Goal: Transaction & Acquisition: Purchase product/service

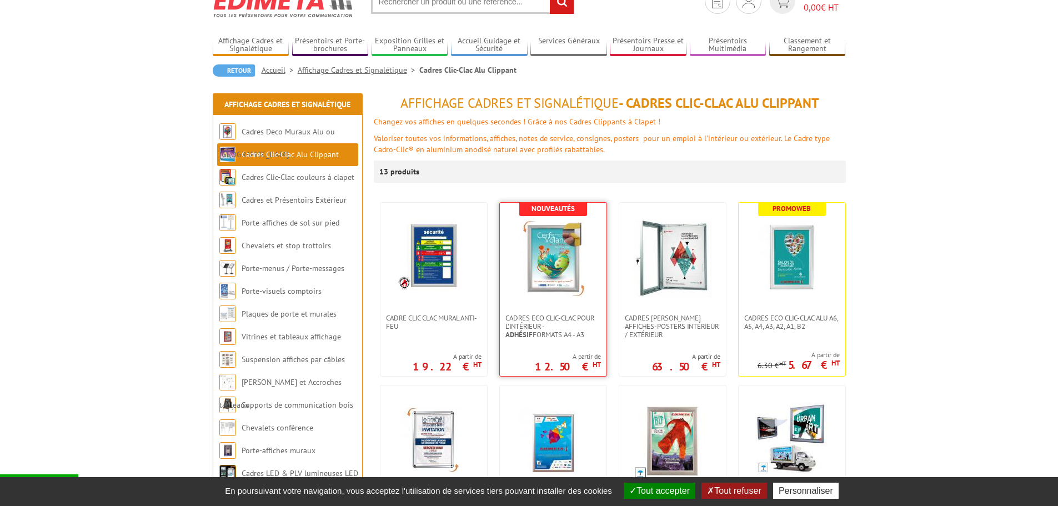
scroll to position [167, 0]
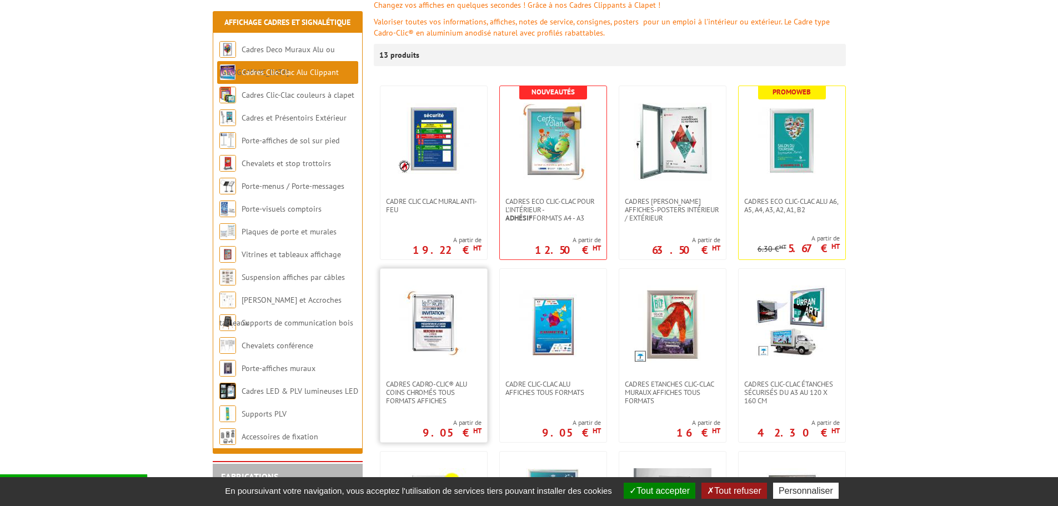
click at [437, 309] on img at bounding box center [434, 324] width 78 height 78
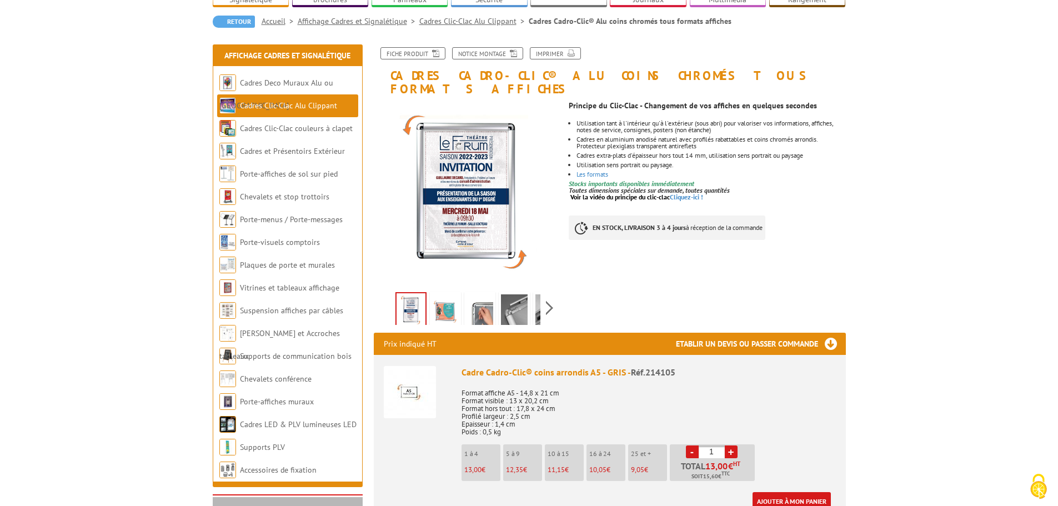
scroll to position [111, 0]
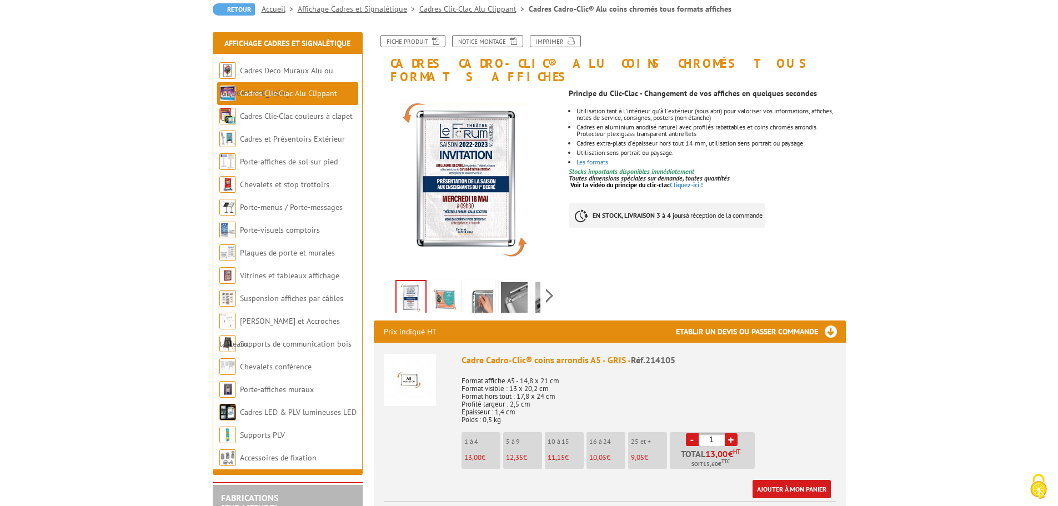
click at [732, 433] on link "+" at bounding box center [731, 439] width 13 height 13
click at [731, 433] on link "+" at bounding box center [731, 439] width 13 height 13
click at [442, 283] on img at bounding box center [445, 299] width 27 height 34
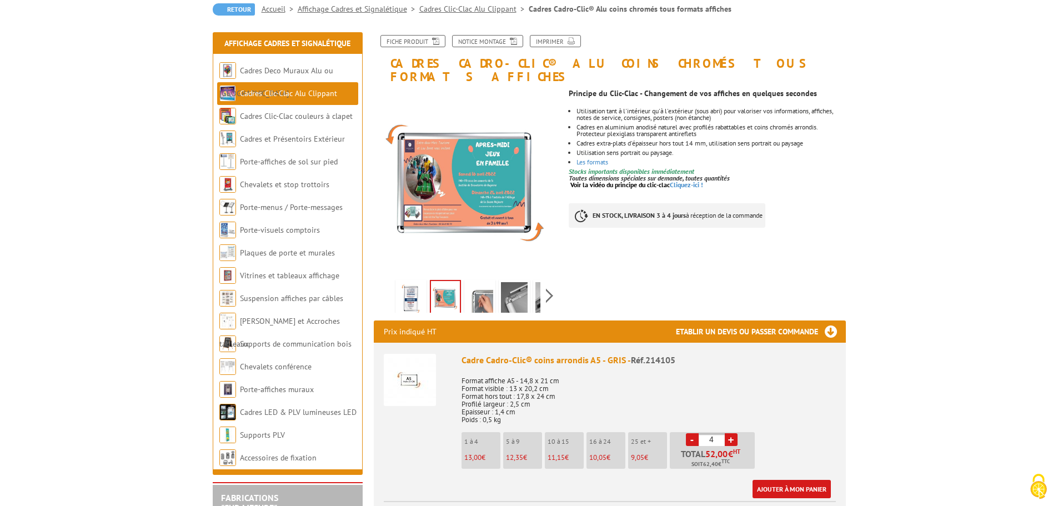
click at [485, 282] on img at bounding box center [479, 299] width 27 height 34
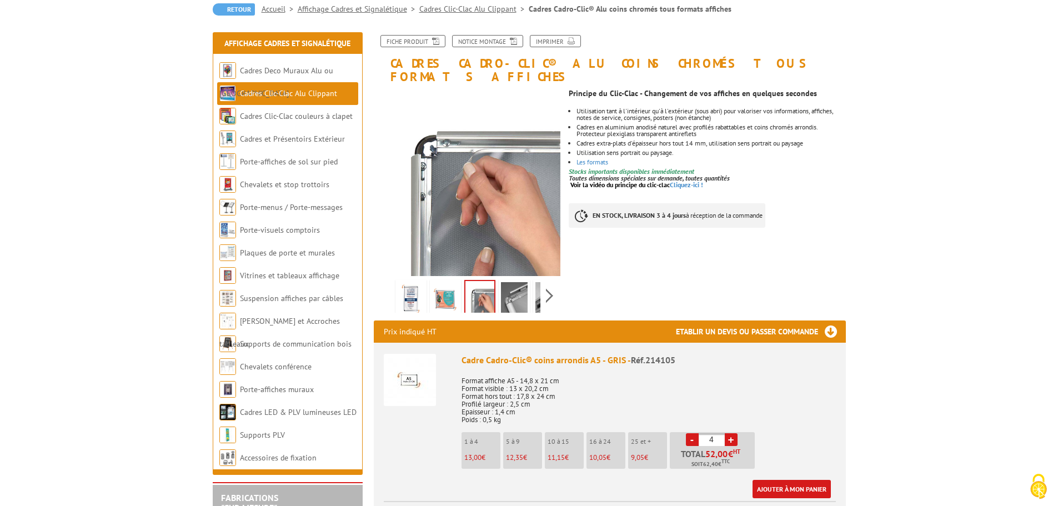
click at [512, 285] on img at bounding box center [514, 299] width 27 height 34
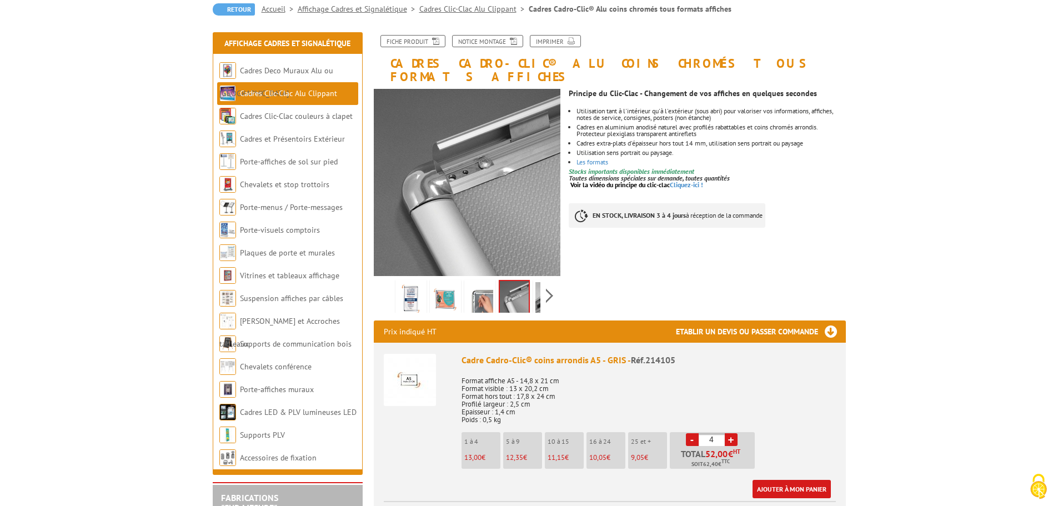
click at [536, 286] on img at bounding box center [548, 299] width 27 height 34
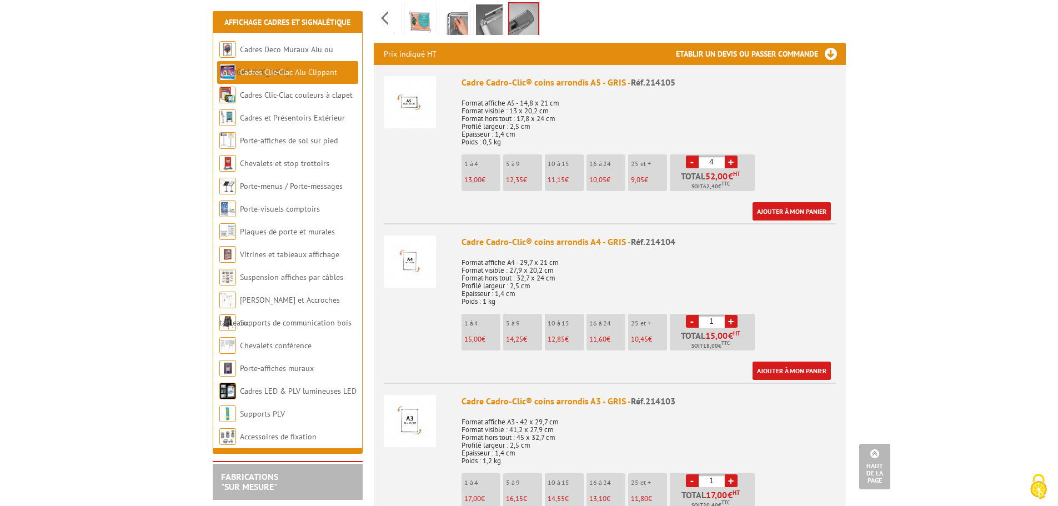
scroll to position [333, 0]
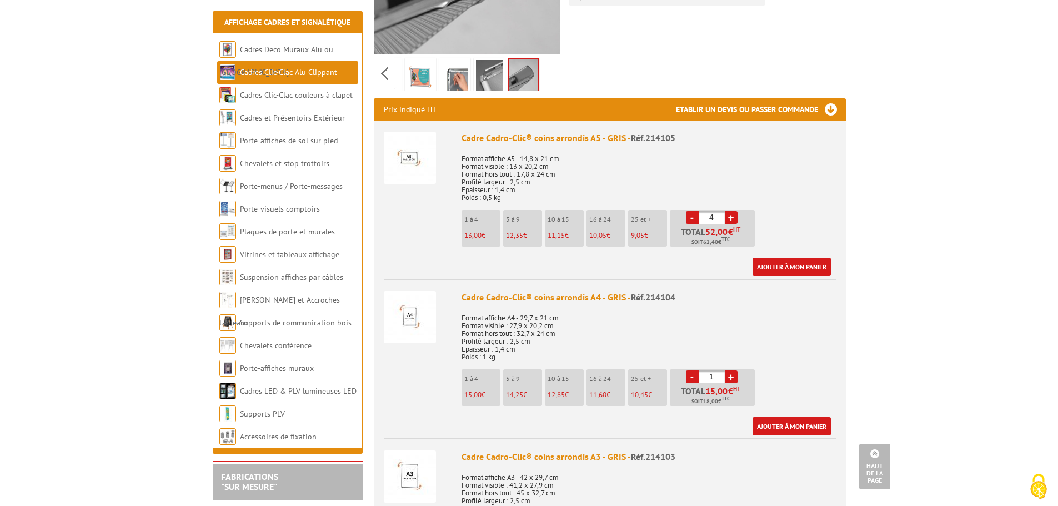
click at [692, 211] on link "-" at bounding box center [692, 217] width 13 height 13
type input "1"
click at [692, 211] on link "-" at bounding box center [692, 217] width 13 height 13
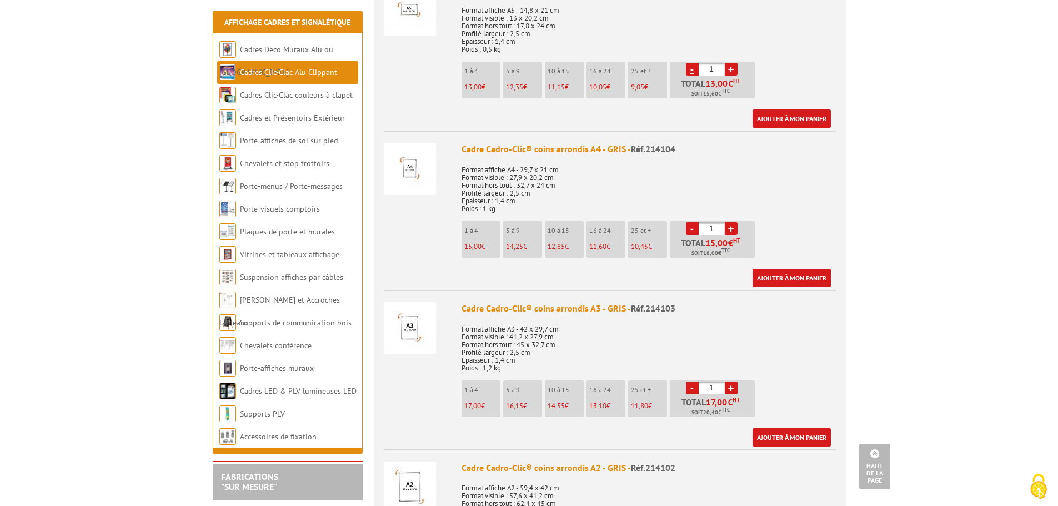
scroll to position [500, 0]
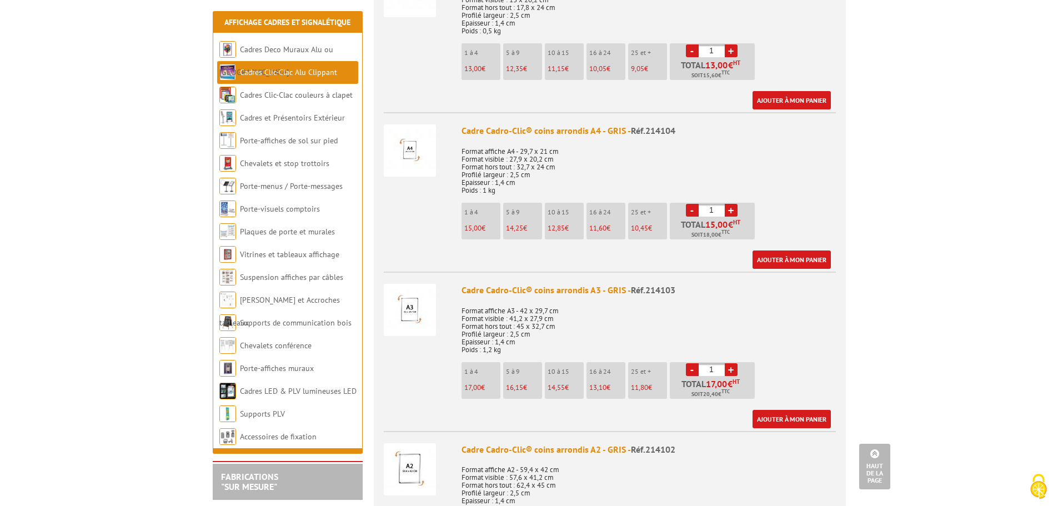
click at [734, 363] on link "+" at bounding box center [731, 369] width 13 height 13
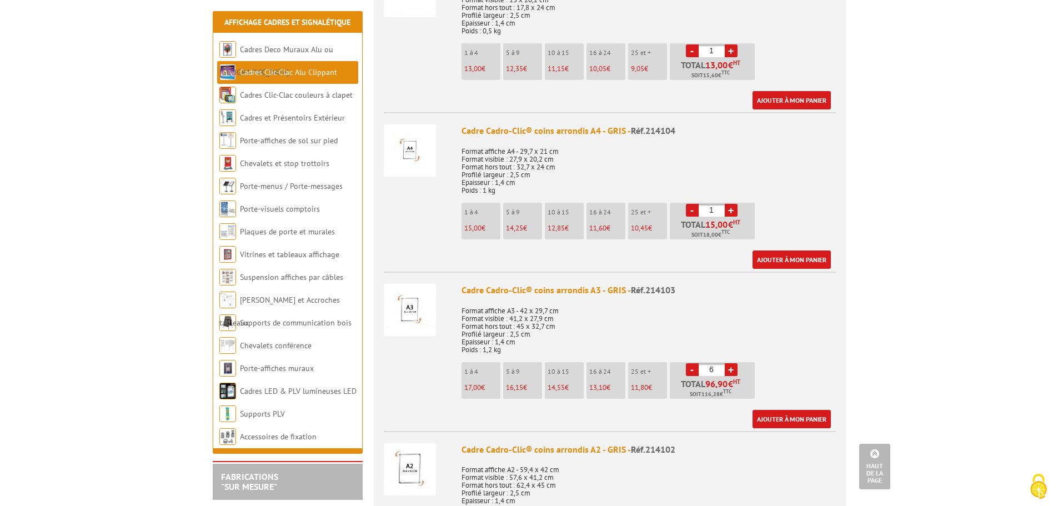
click at [734, 363] on link "+" at bounding box center [731, 369] width 13 height 13
type input "10"
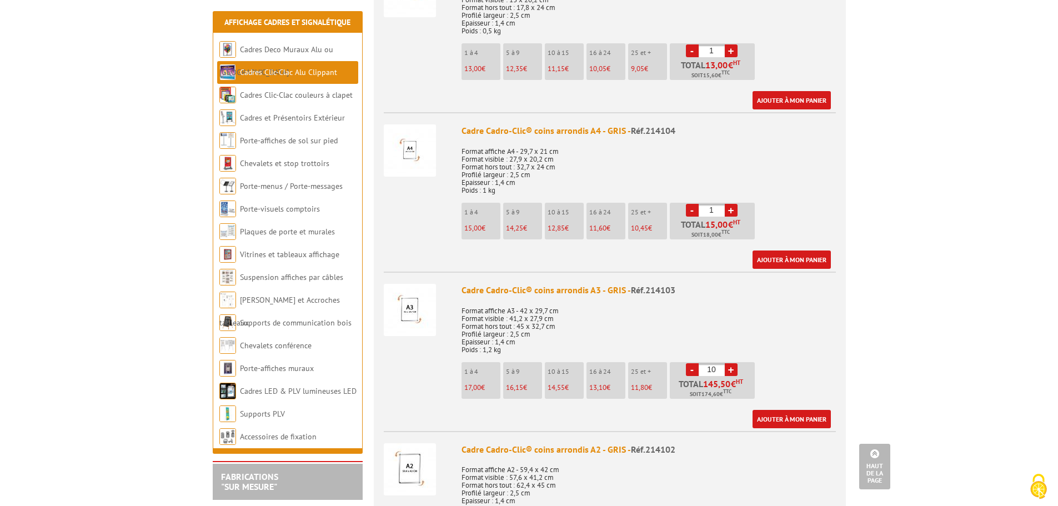
click at [690, 204] on link "-" at bounding box center [692, 210] width 13 height 13
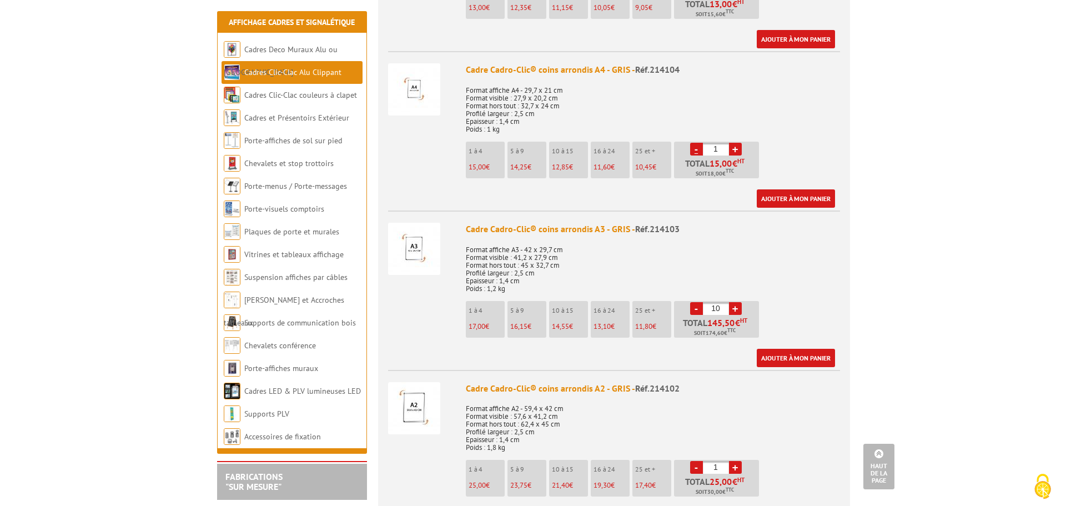
scroll to position [555, 0]
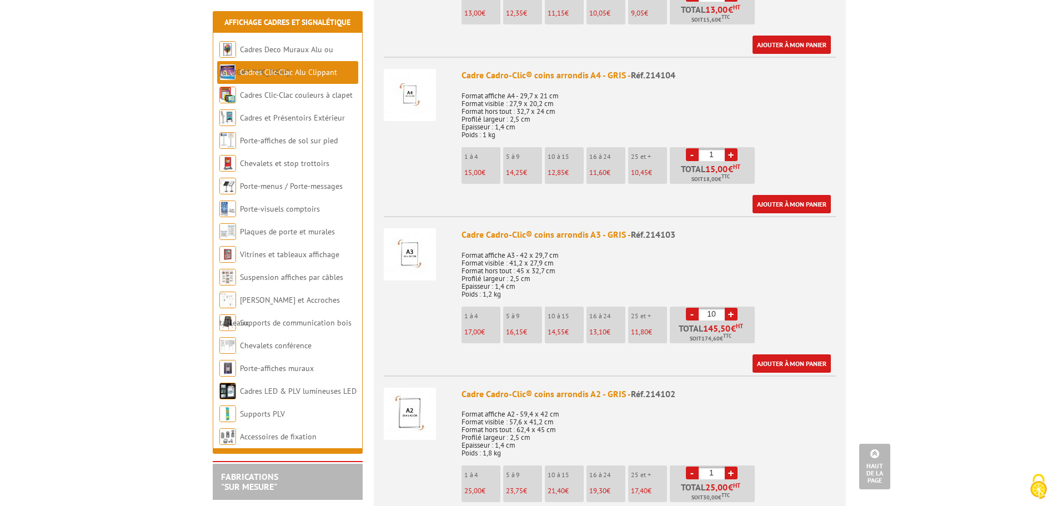
click at [414, 239] on img at bounding box center [410, 254] width 52 height 52
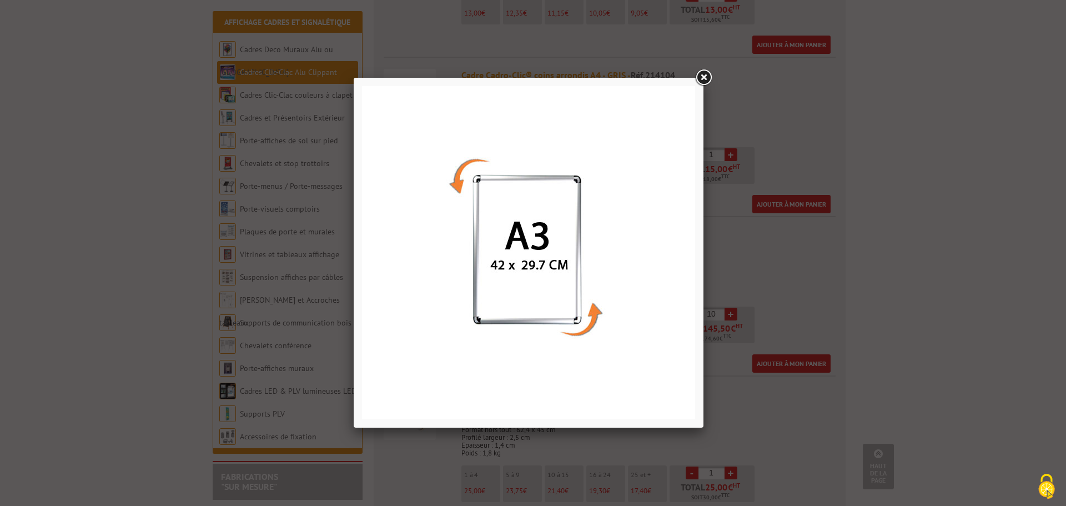
click at [702, 82] on link at bounding box center [703, 78] width 20 height 20
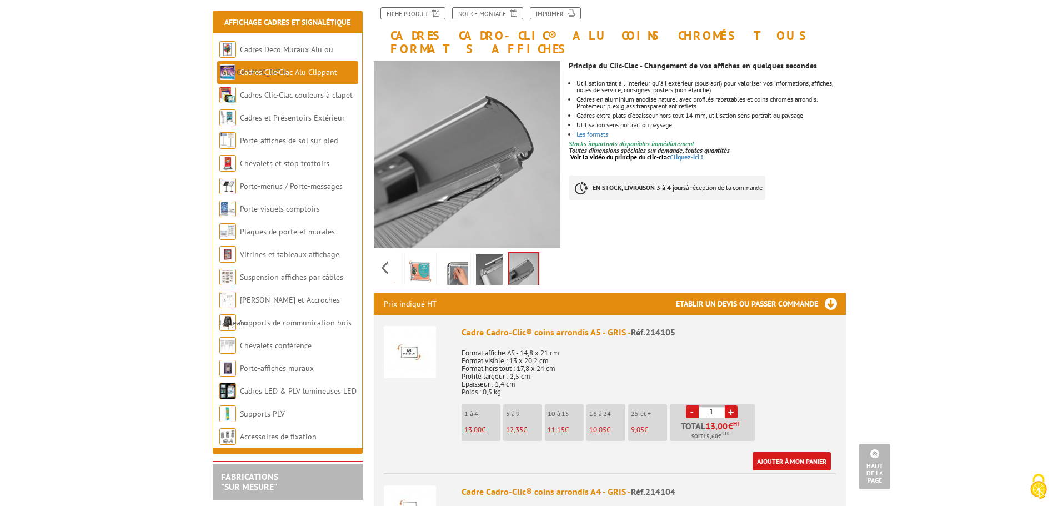
scroll to position [0, 0]
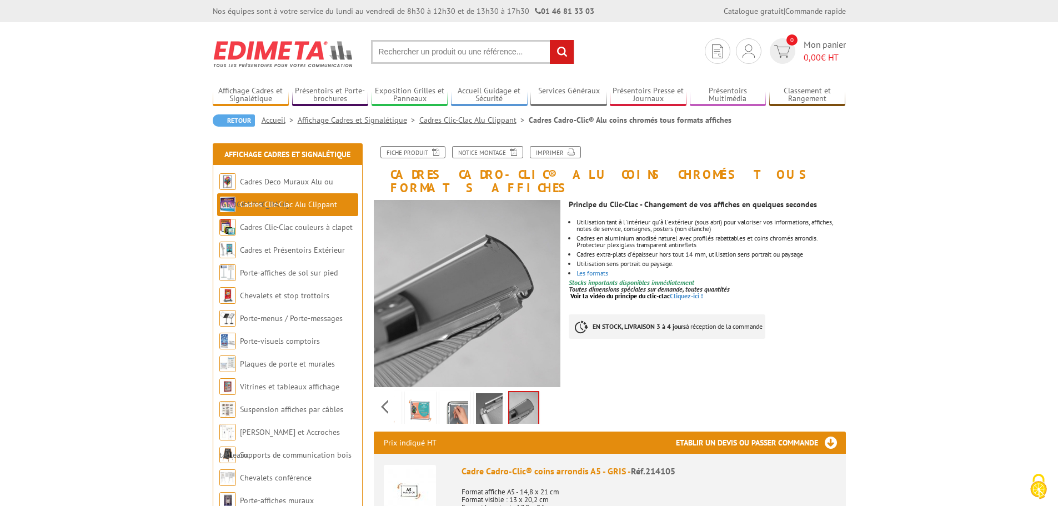
click at [421, 397] on img at bounding box center [420, 410] width 27 height 34
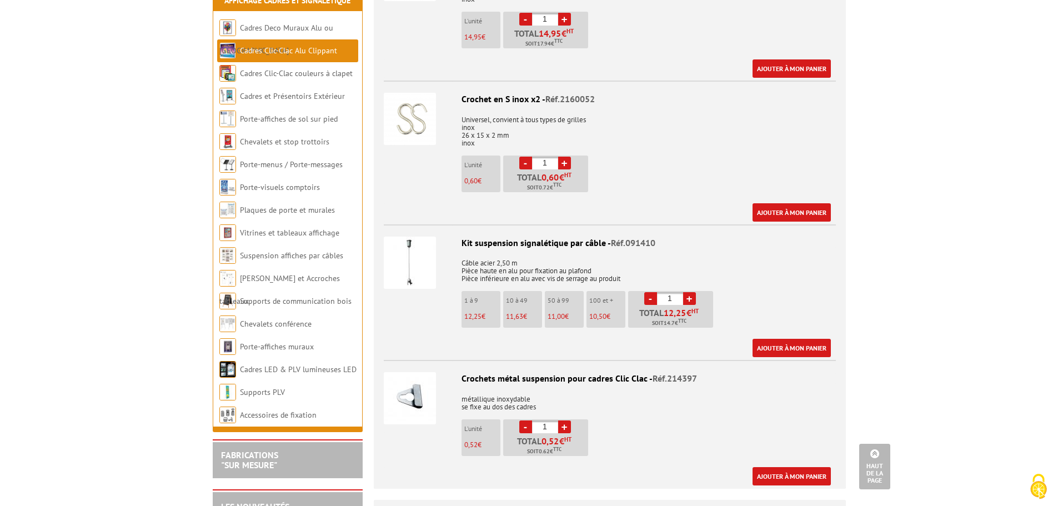
scroll to position [3553, 0]
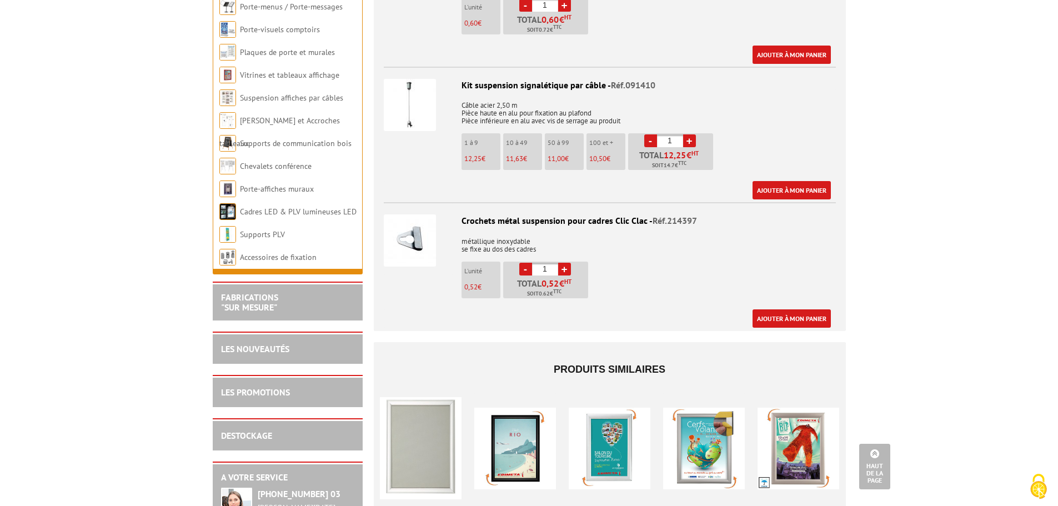
click at [565, 263] on link "+" at bounding box center [564, 269] width 13 height 13
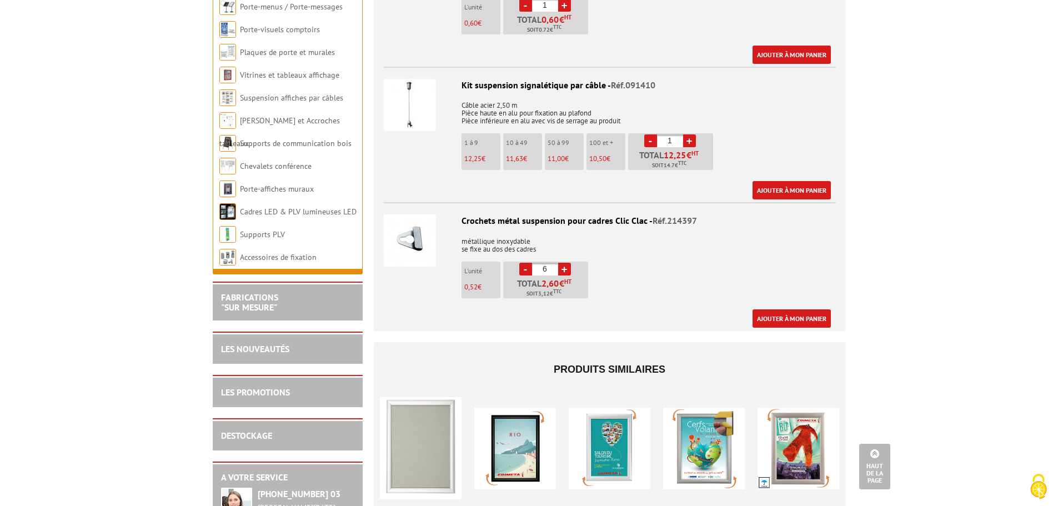
click at [565, 263] on link "+" at bounding box center [564, 269] width 13 height 13
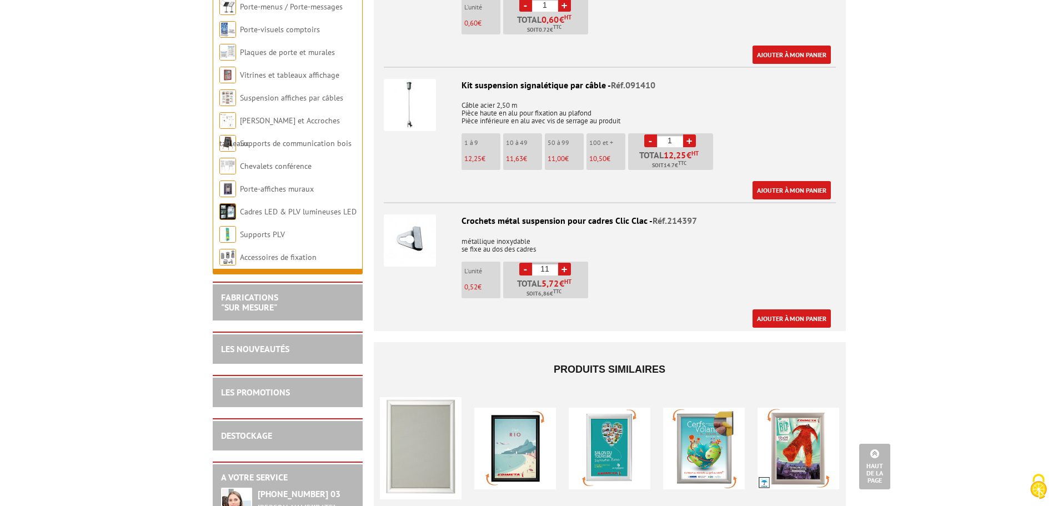
click at [565, 263] on link "+" at bounding box center [564, 269] width 13 height 13
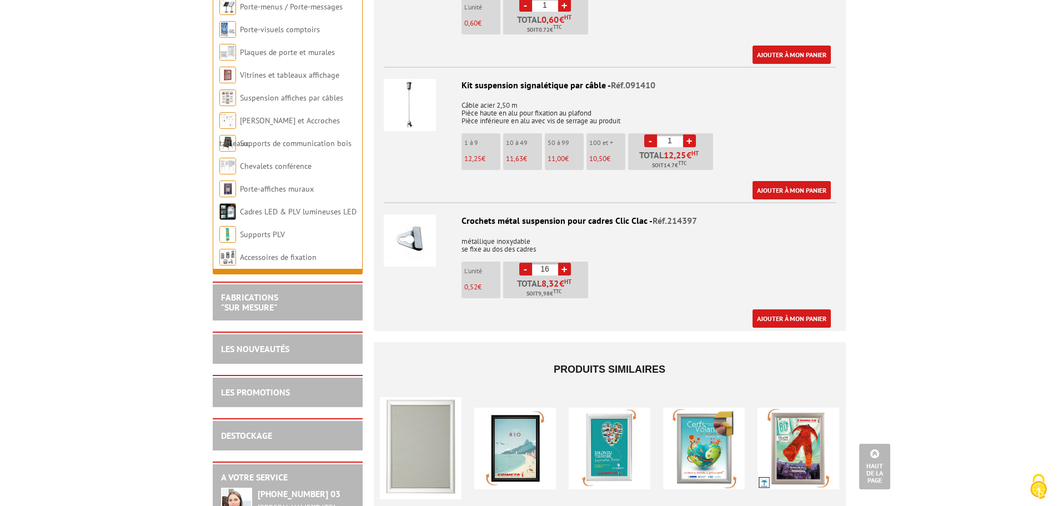
click at [565, 263] on link "+" at bounding box center [564, 269] width 13 height 13
type input "20"
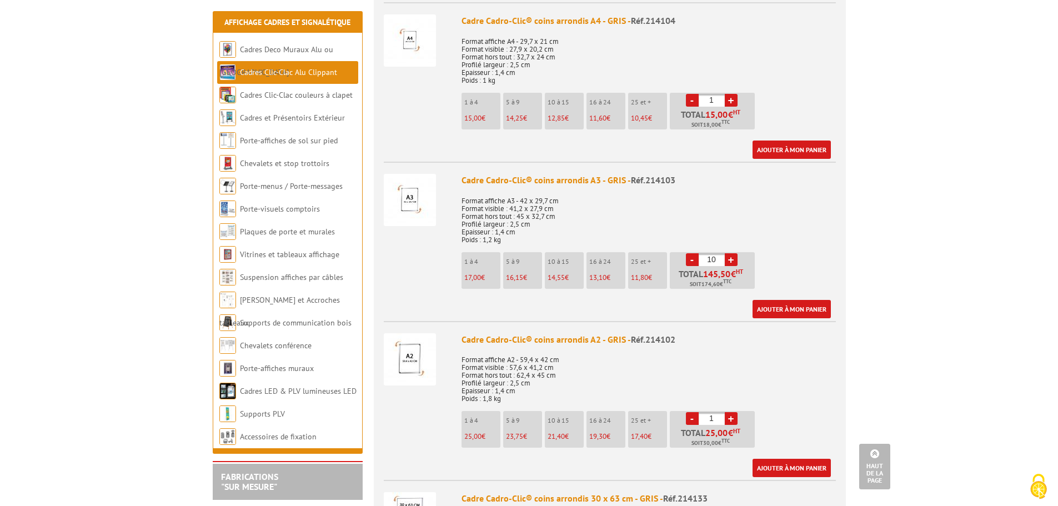
scroll to position [611, 0]
click at [787, 299] on link "Ajouter à mon panier" at bounding box center [791, 308] width 78 height 18
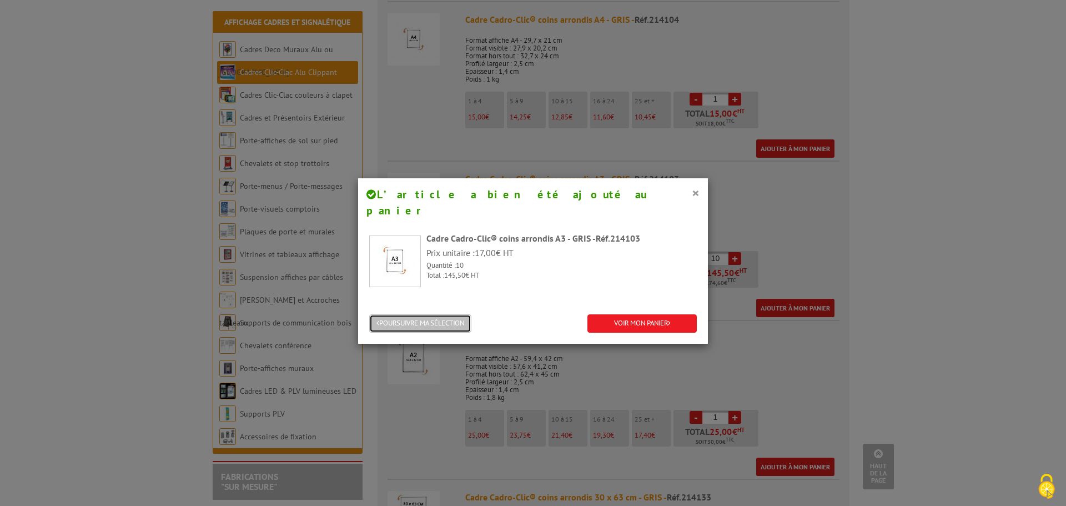
click at [421, 314] on button "POURSUIVRE MA SÉLECTION" at bounding box center [420, 323] width 102 height 18
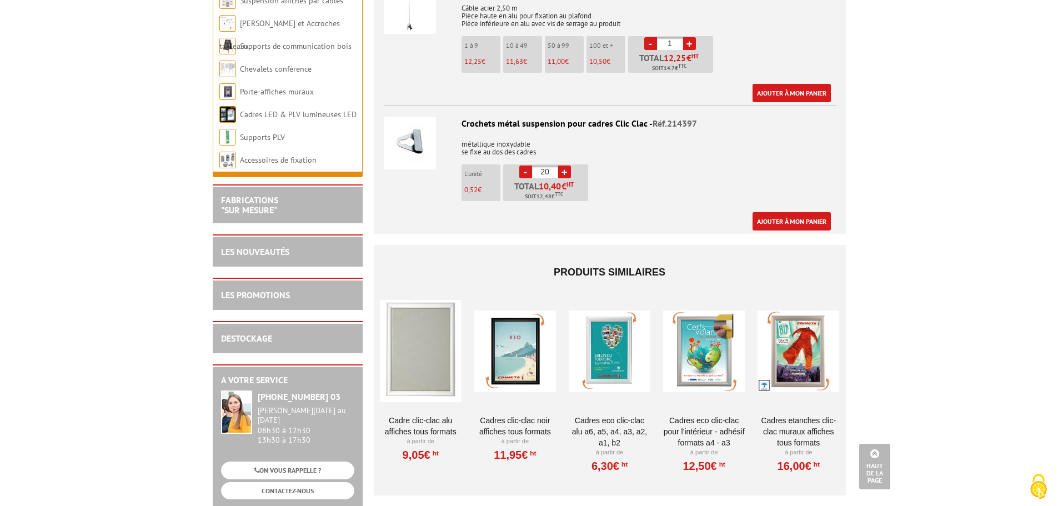
scroll to position [3553, 0]
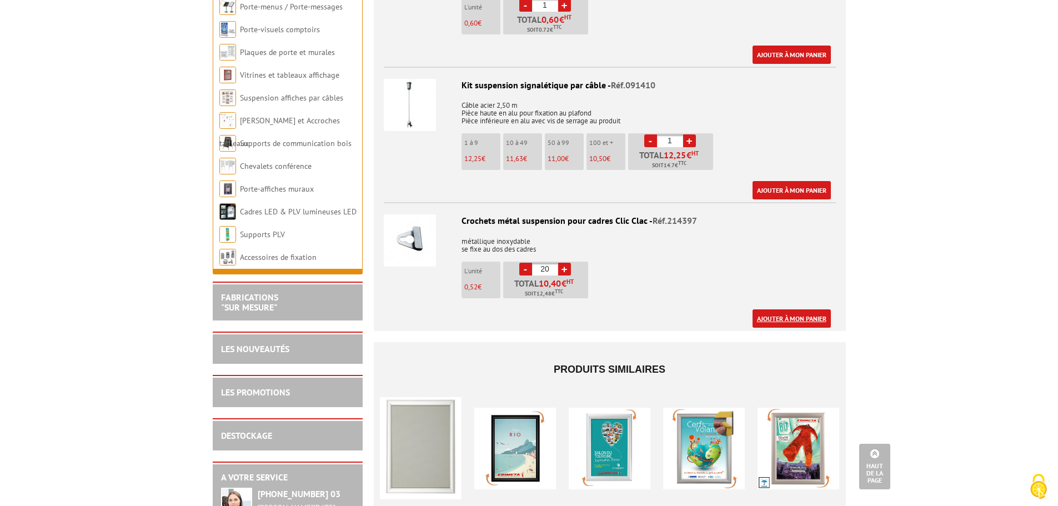
click at [790, 309] on link "Ajouter à mon panier" at bounding box center [791, 318] width 78 height 18
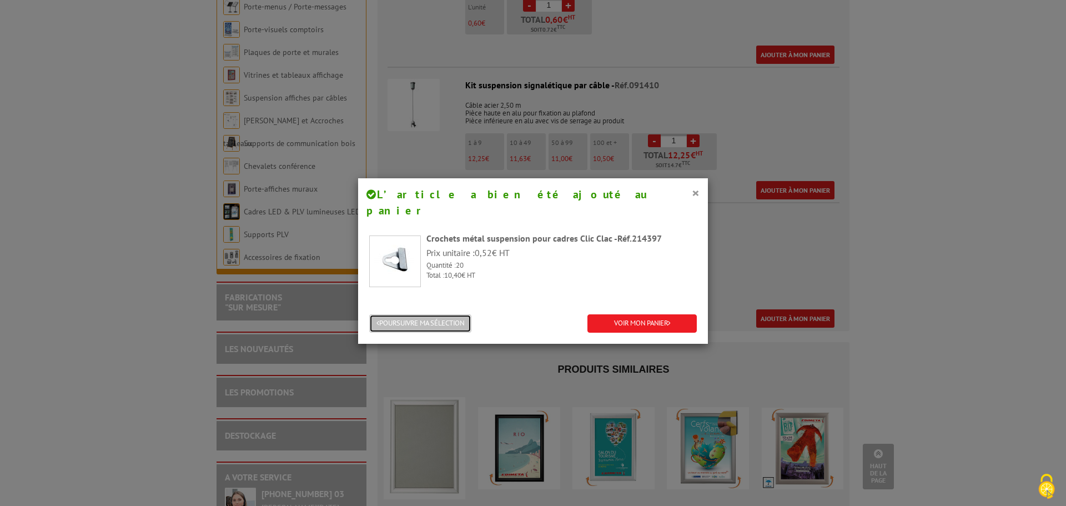
click at [410, 314] on button "POURSUIVRE MA SÉLECTION" at bounding box center [420, 323] width 102 height 18
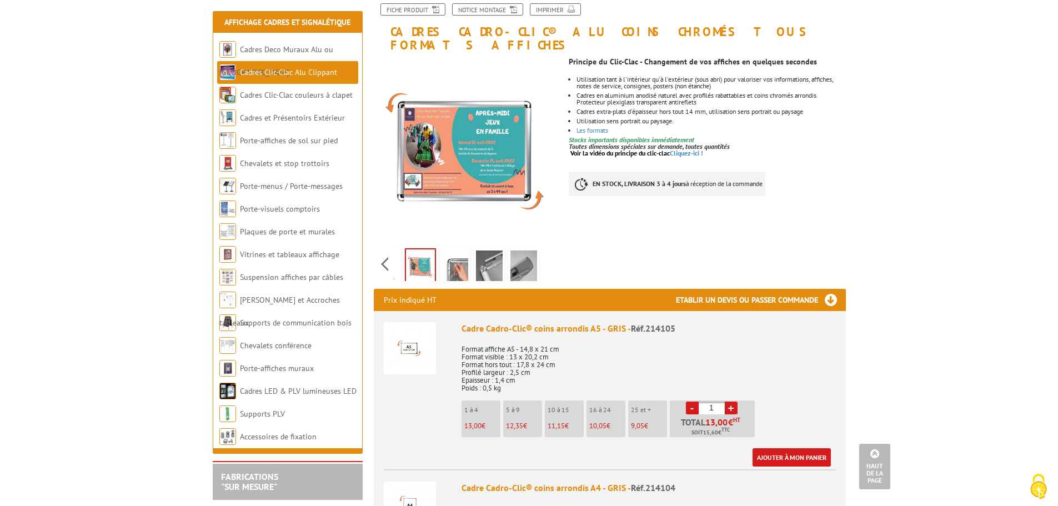
scroll to position [0, 0]
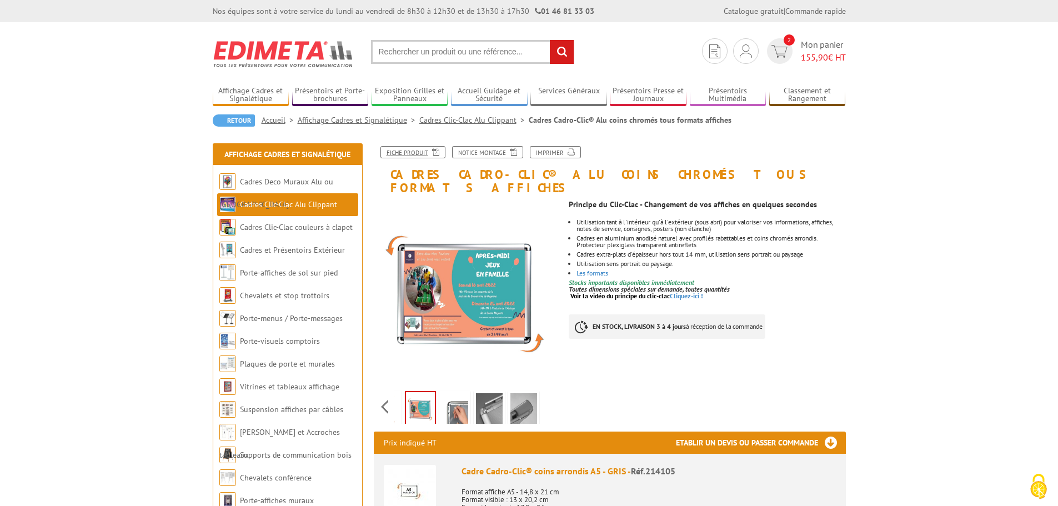
click at [413, 150] on link "Fiche produit" at bounding box center [412, 152] width 65 height 12
click at [496, 150] on link "Notice Montage" at bounding box center [487, 152] width 71 height 12
click at [812, 49] on span "Mon panier 155,90 € HT" at bounding box center [823, 51] width 45 height 26
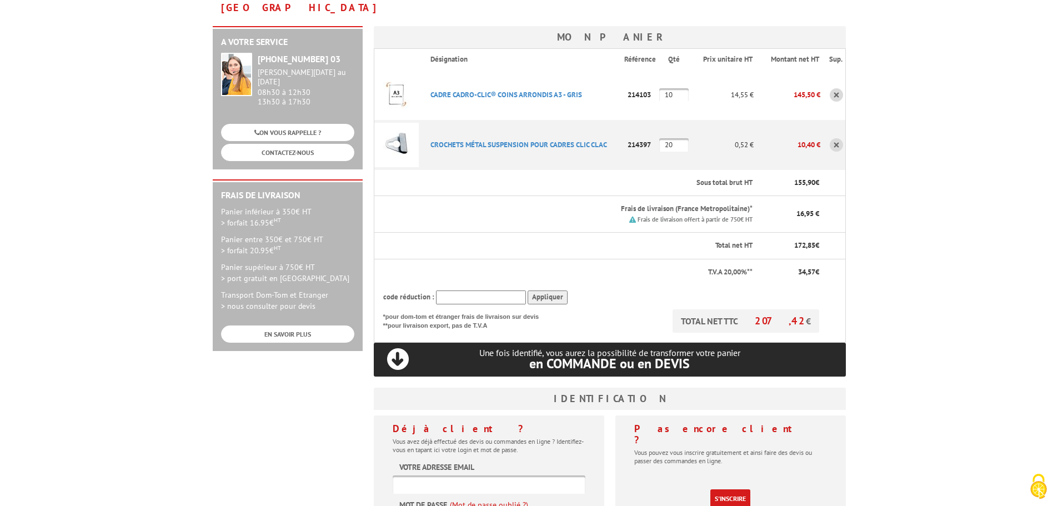
scroll to position [333, 0]
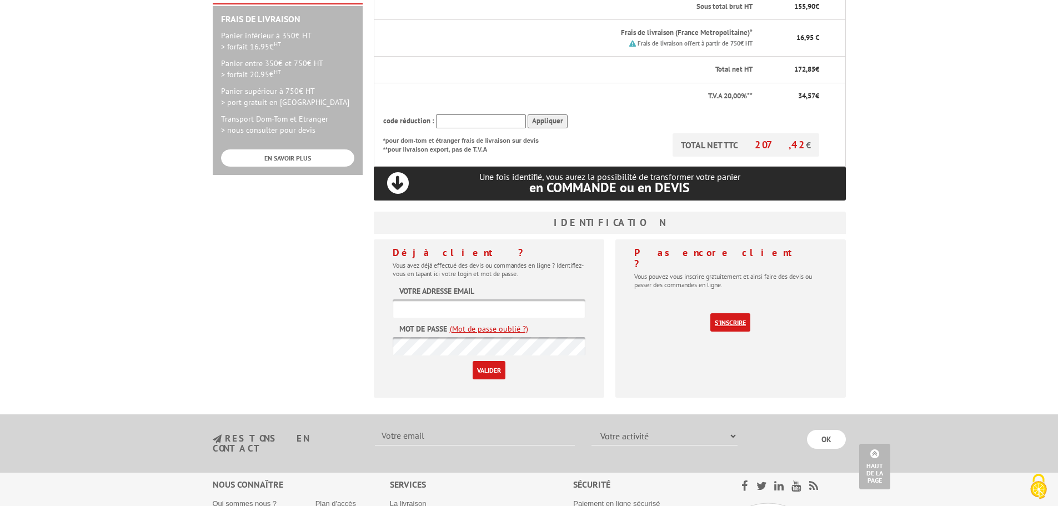
click at [730, 313] on link "S'inscrire" at bounding box center [730, 322] width 40 height 18
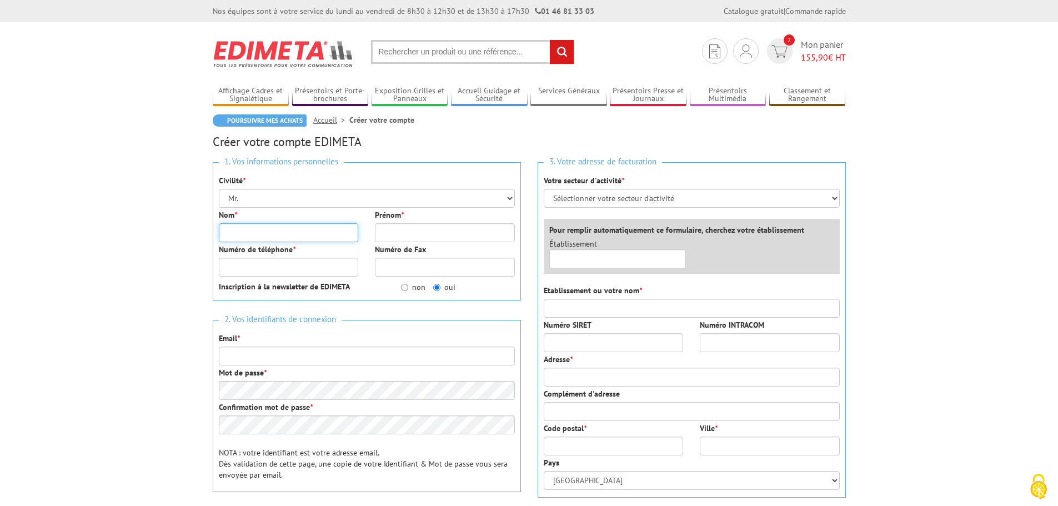
click at [272, 229] on input "Nom *" at bounding box center [289, 232] width 140 height 19
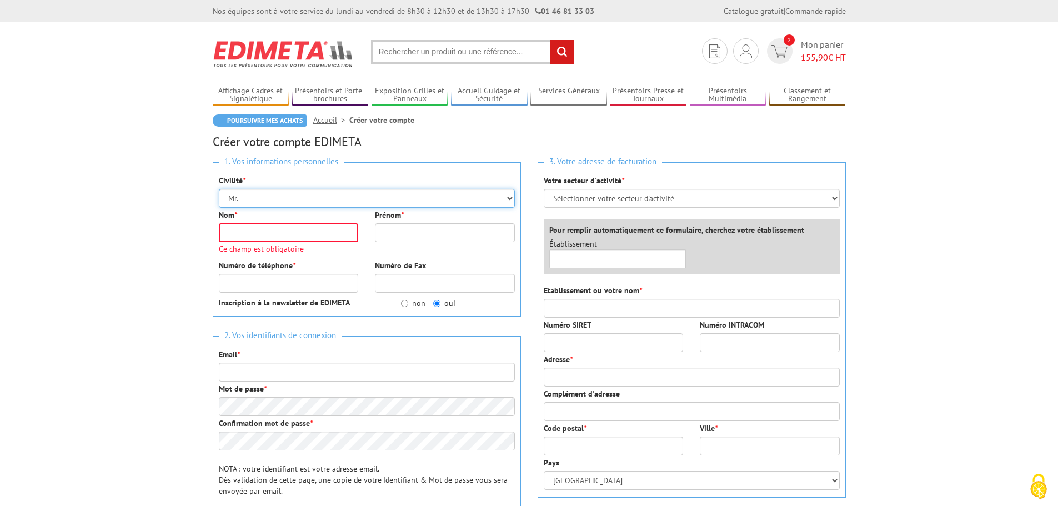
click at [277, 198] on select "Mr. Mme. Mlle." at bounding box center [367, 198] width 296 height 19
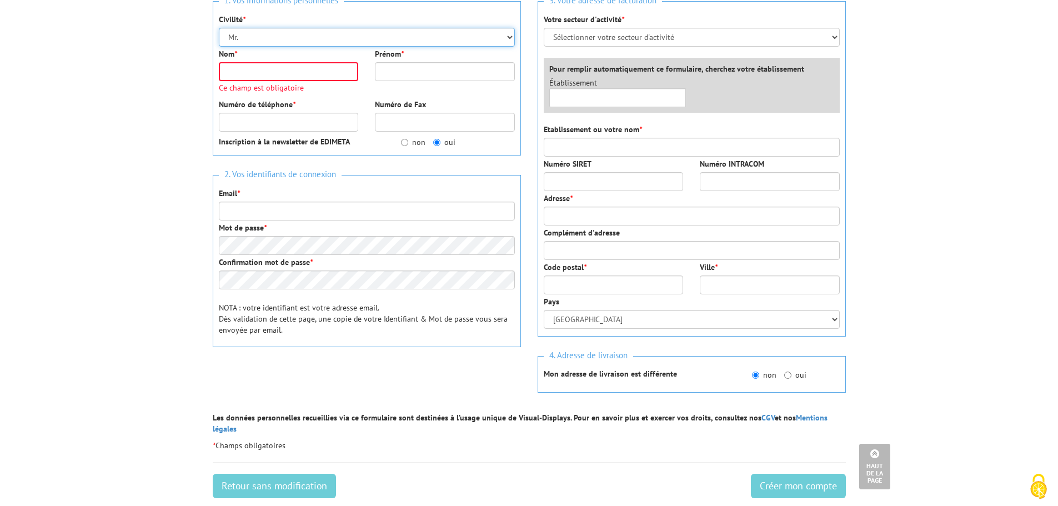
scroll to position [56, 0]
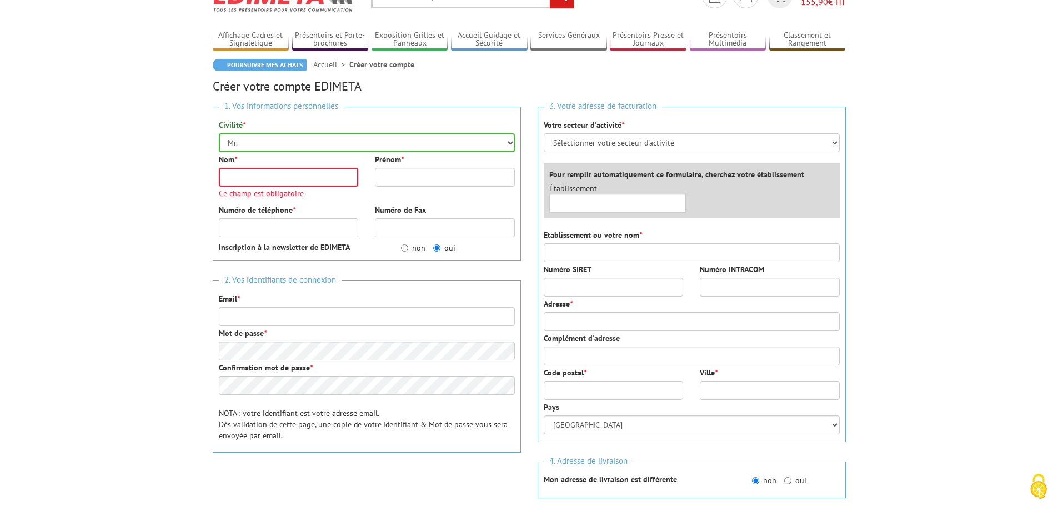
click at [706, 132] on div "Votre secteur d'activité * Sélectionner votre secteur d'activité Administration…" at bounding box center [692, 135] width 296 height 33
click at [697, 143] on select "Sélectionner votre secteur d'activité Administrations et collectivités Magasins…" at bounding box center [692, 142] width 296 height 19
select select "876"
click at [544, 133] on select "Sélectionner votre secteur d'activité Administrations et collectivités Magasins…" at bounding box center [692, 142] width 296 height 19
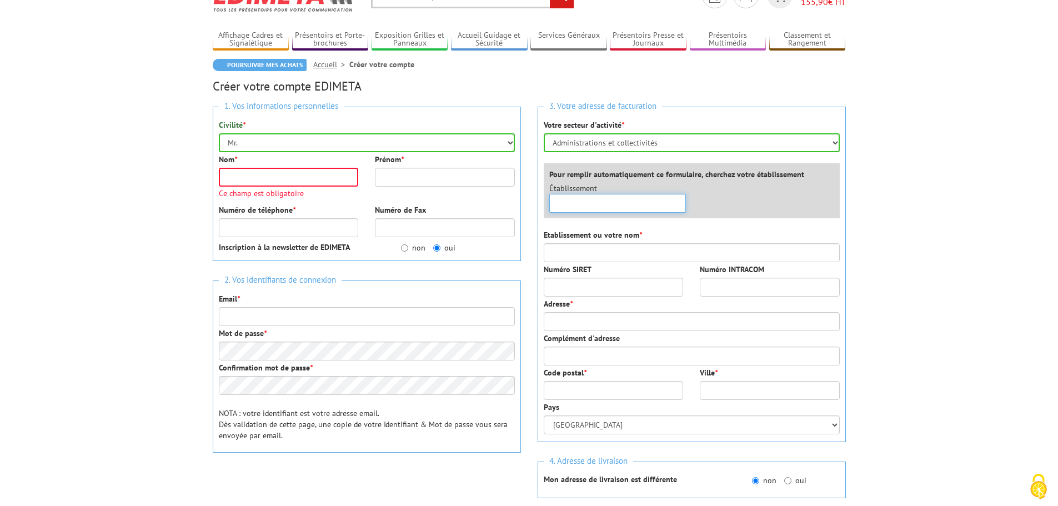
click at [585, 204] on input "text" at bounding box center [617, 203] width 137 height 19
drag, startPoint x: 607, startPoint y: 204, endPoint x: 530, endPoint y: 202, distance: 77.2
click at [530, 202] on div "3. Votre adresse de facturation Votre secteur d'activité * Sélectionner votre s…" at bounding box center [691, 360] width 325 height 524
drag, startPoint x: 655, startPoint y: 200, endPoint x: 515, endPoint y: 200, distance: 140.5
click at [515, 200] on div "1. Vos informations personnelles Civilité * Mr. Mme. Mlle. Nom * Ce champ est o…" at bounding box center [529, 360] width 650 height 524
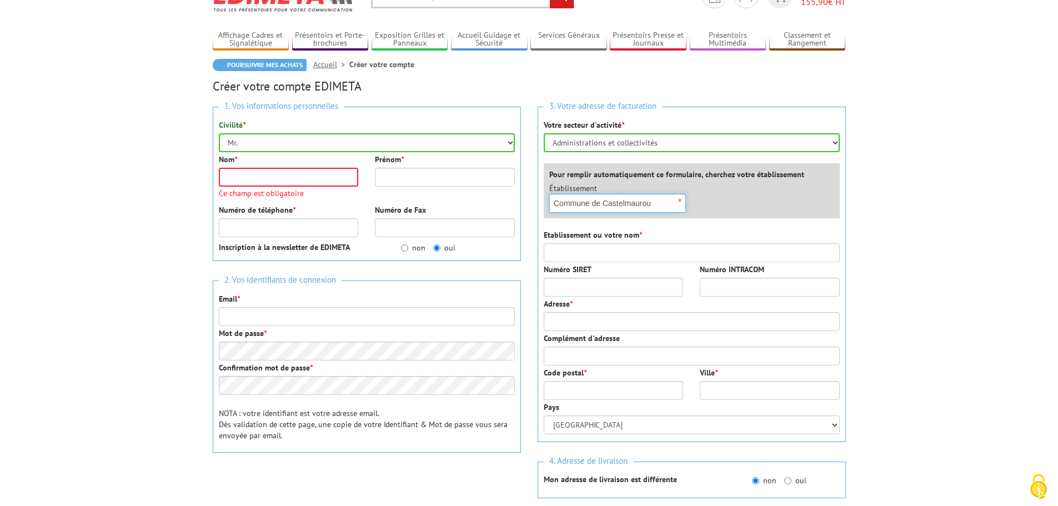
type input "Commune de Castelmaurou"
click at [576, 248] on input "Etablissement ou votre nom *" at bounding box center [692, 252] width 296 height 19
paste input "Commune de Castelmaurou"
type input "Commune de Castelmaurou"
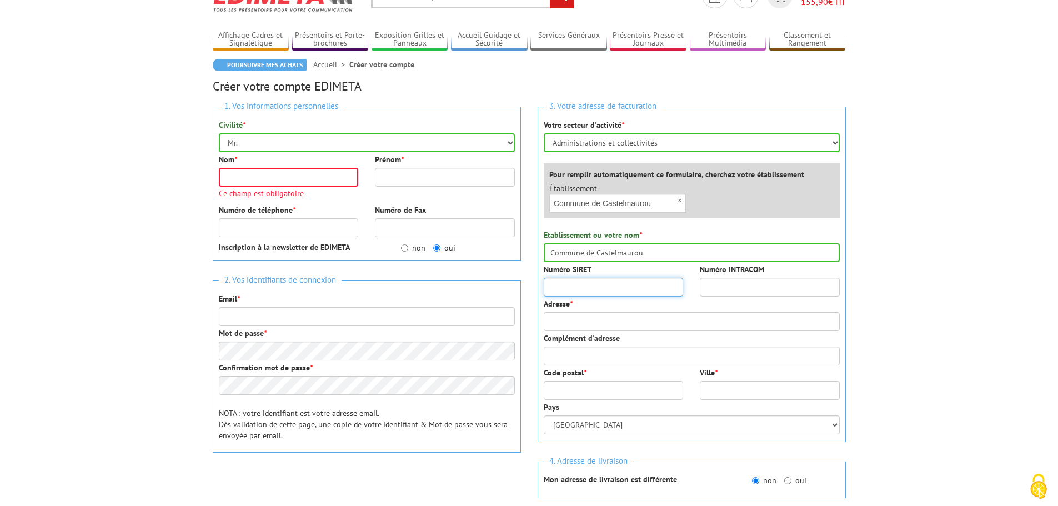
click at [566, 285] on input "Numéro SIRET" at bounding box center [614, 287] width 140 height 19
type input "21310117300010"
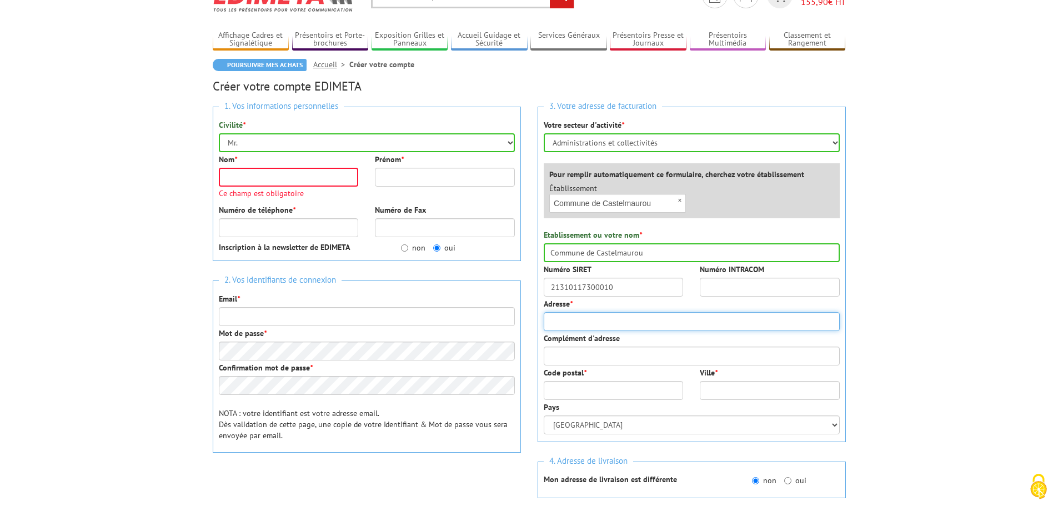
click at [589, 324] on input "Adresse *" at bounding box center [692, 321] width 296 height 19
type input "Place de la mairie"
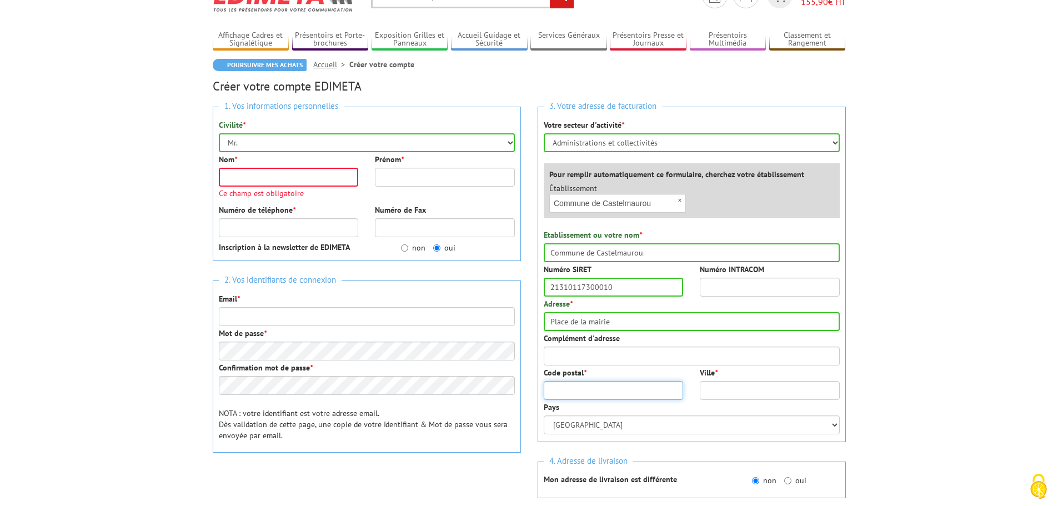
click at [561, 391] on input "Code postal *" at bounding box center [614, 390] width 140 height 19
type input "31180"
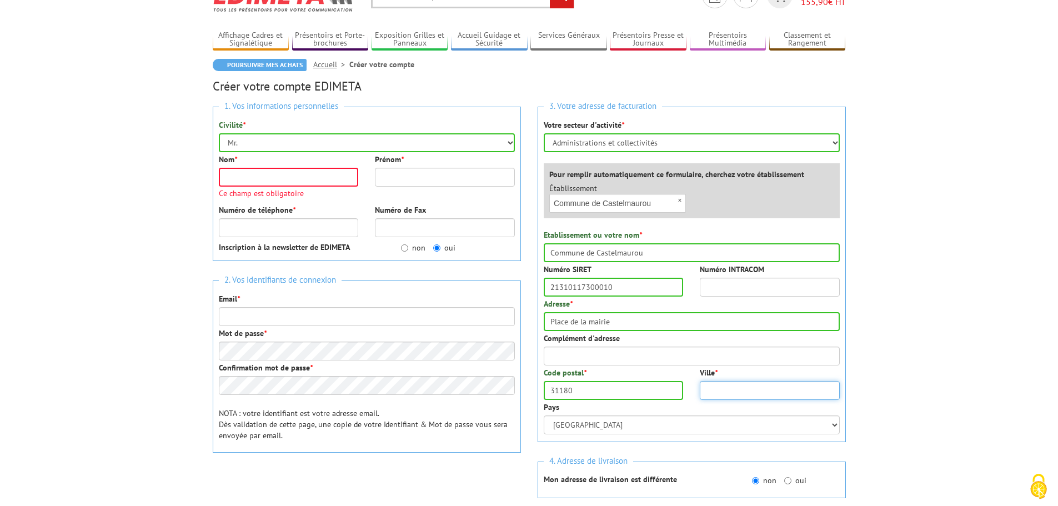
click at [742, 394] on input "Ville *" at bounding box center [770, 390] width 140 height 19
type input "CASTELMAUROU"
click at [928, 356] on body "Nos équipes sont à votre service du lundi au vendredi de 8h30 à 12h30 et de 13h…" at bounding box center [529, 461] width 1058 height 1034
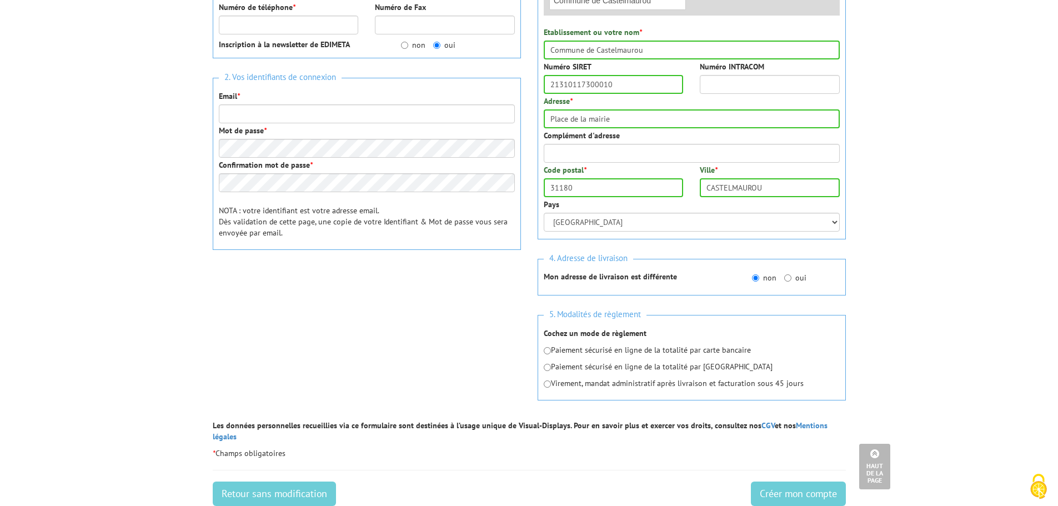
scroll to position [278, 0]
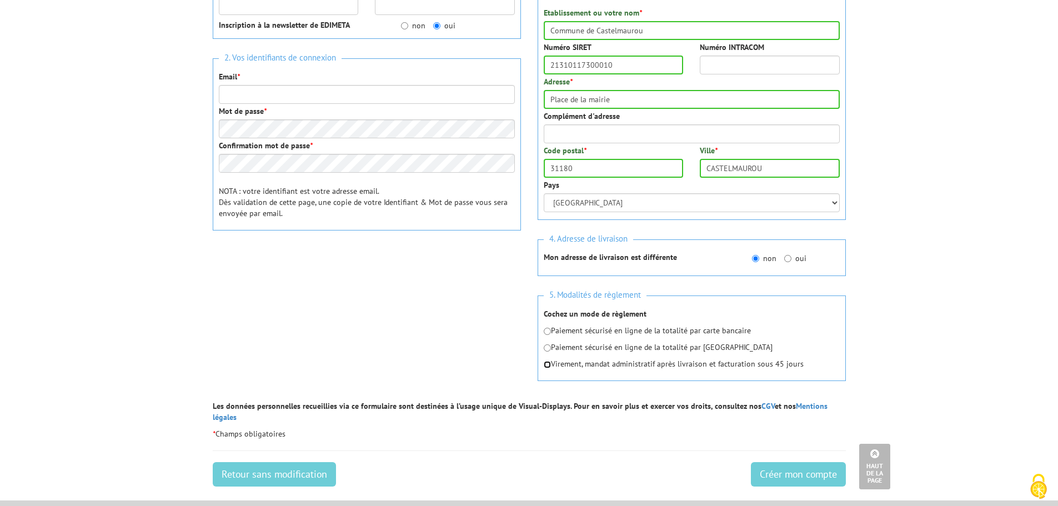
click at [549, 366] on input "radio" at bounding box center [547, 364] width 7 height 7
radio input "true"
click at [968, 366] on body "Nos équipes sont à votre service du lundi au vendredi de 8h30 à 12h30 et de 13h…" at bounding box center [529, 239] width 1058 height 1034
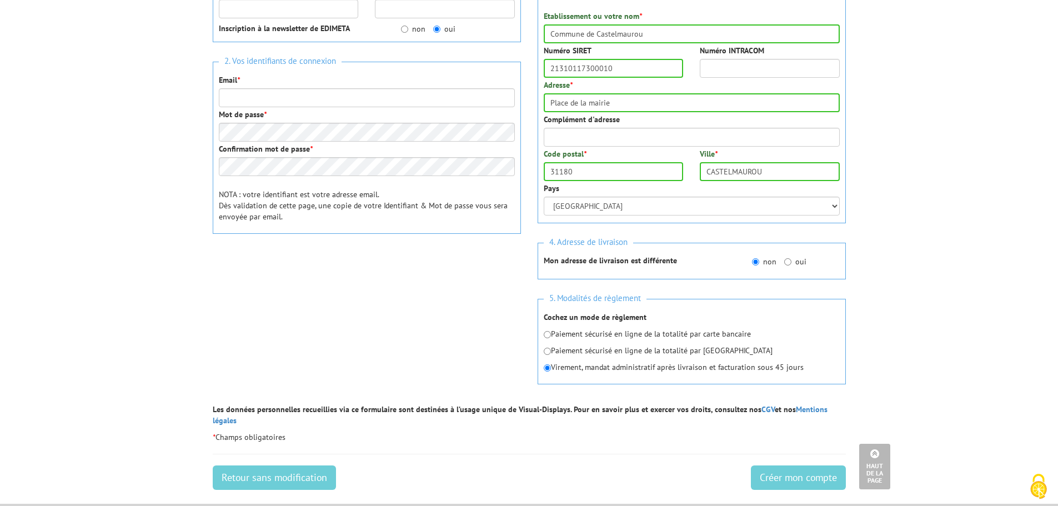
scroll to position [111, 0]
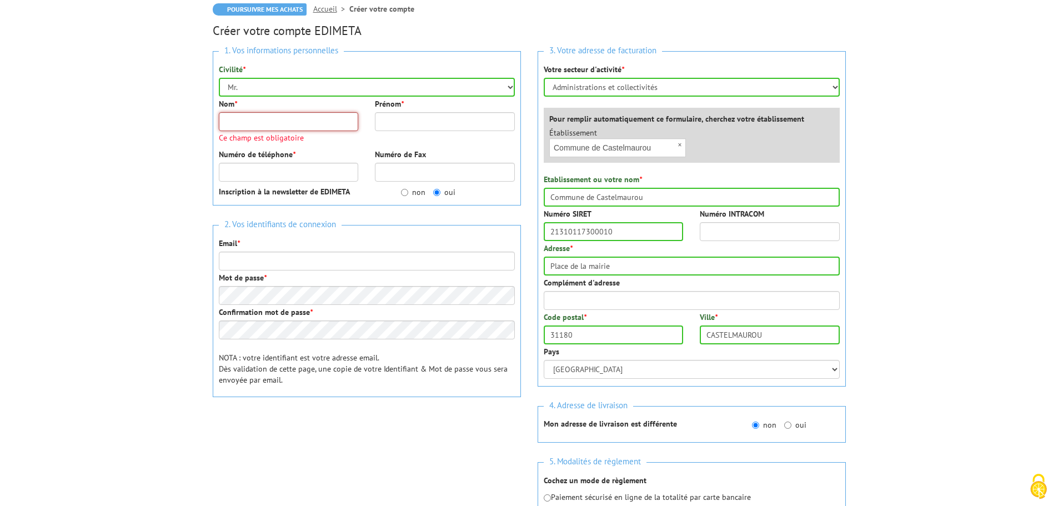
click at [278, 125] on input "Nom *" at bounding box center [289, 121] width 140 height 19
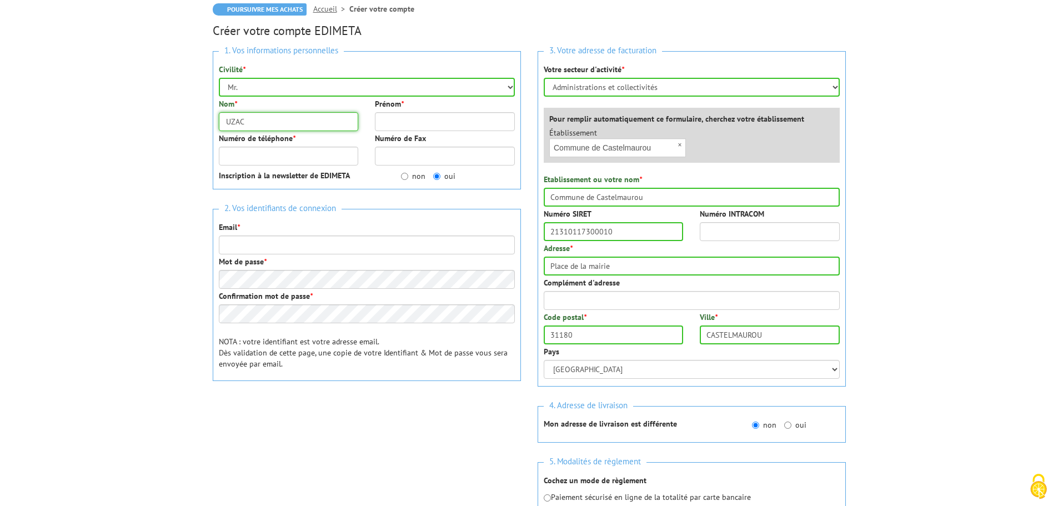
type input "UZAC"
click at [439, 125] on input "Prénom *" at bounding box center [445, 121] width 140 height 19
type input "Sébastien"
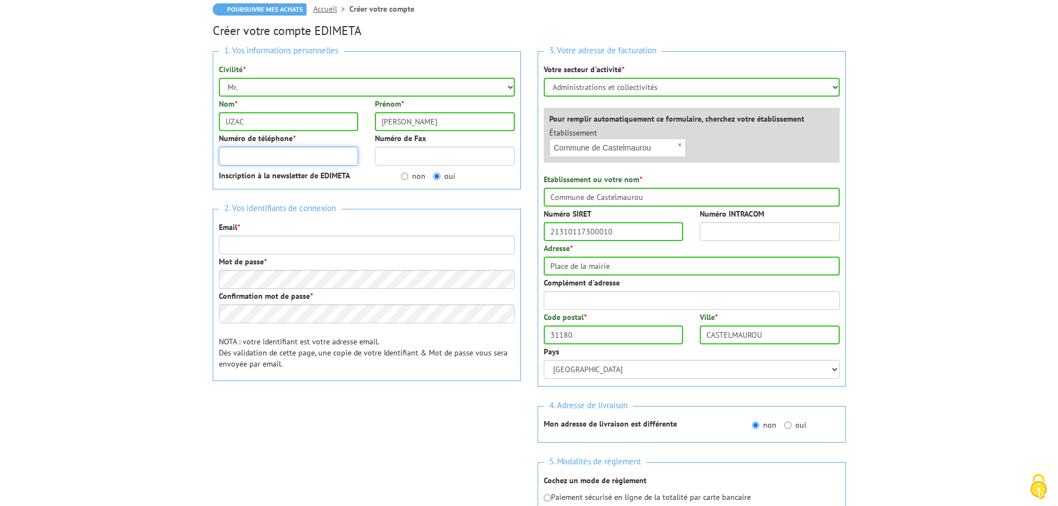
click at [310, 153] on input "Numéro de téléphone *" at bounding box center [289, 156] width 140 height 19
type input "0561378824"
click at [463, 200] on div "1. Vos informations personnelles Civilité * Mr. Mme. Mlle. Nom * UZAC Prénom * …" at bounding box center [366, 244] width 325 height 403
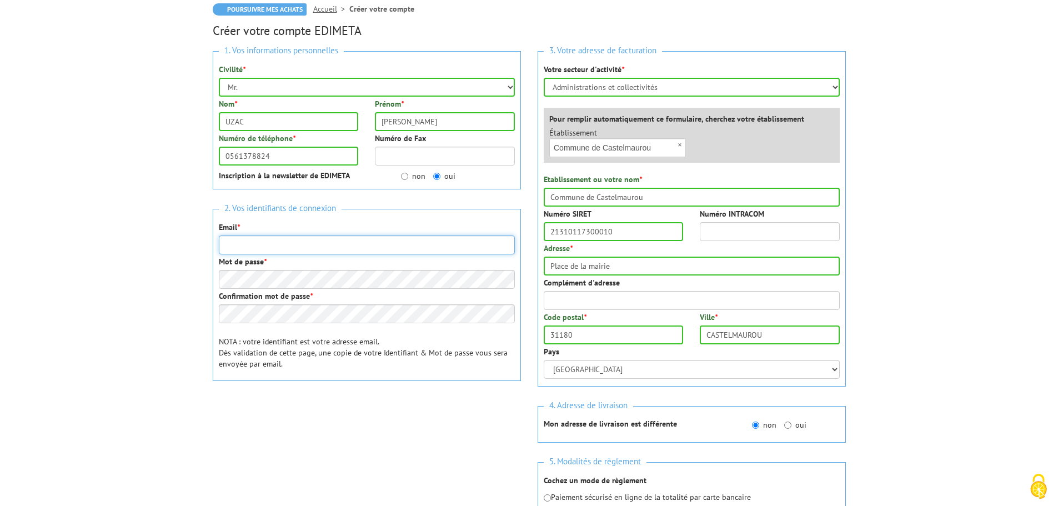
click at [272, 240] on input "Email *" at bounding box center [367, 244] width 296 height 19
type input "st@castelmaurou.fr"
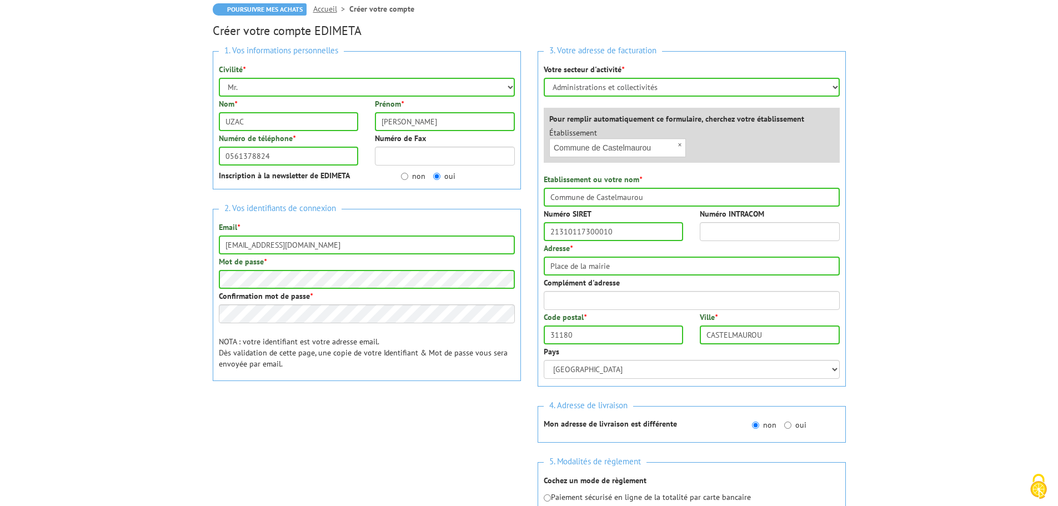
drag, startPoint x: 442, startPoint y: 414, endPoint x: 370, endPoint y: 415, distance: 72.2
click at [442, 414] on div at bounding box center [367, 421] width 308 height 43
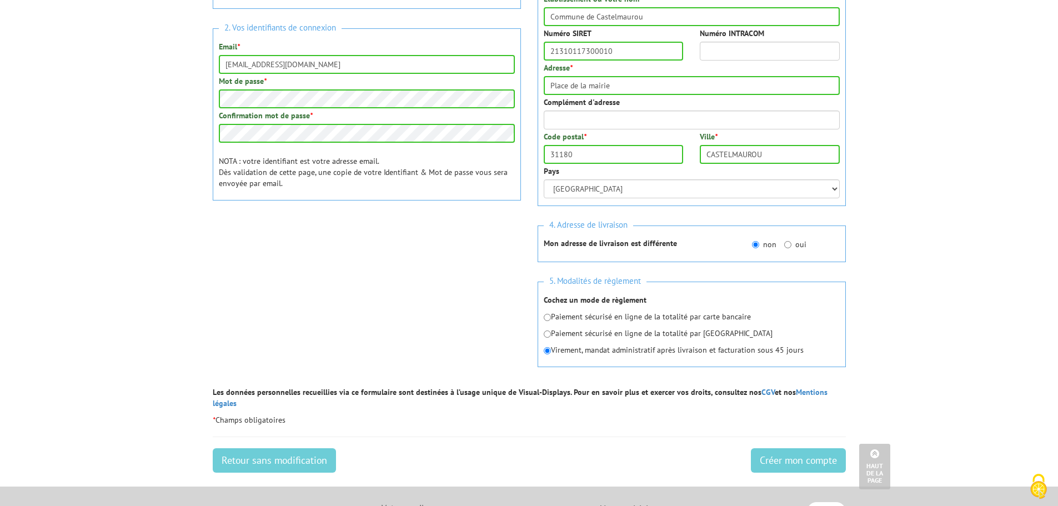
scroll to position [444, 0]
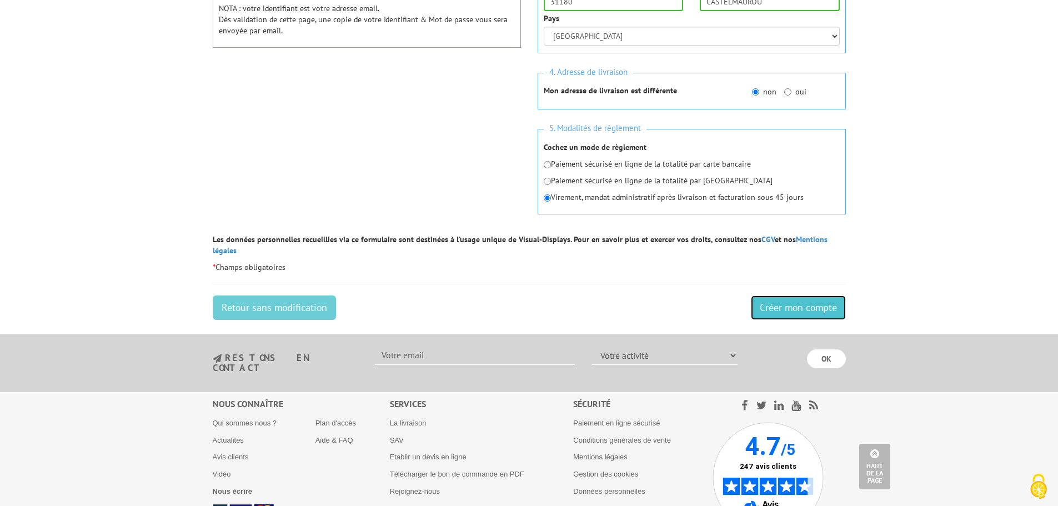
click at [806, 295] on input "Créer mon compte" at bounding box center [798, 307] width 95 height 24
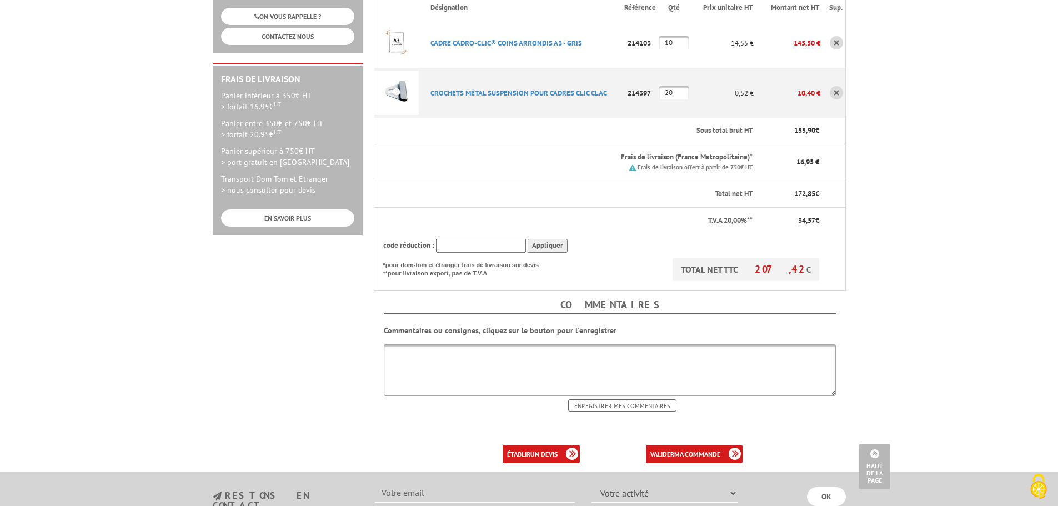
scroll to position [333, 0]
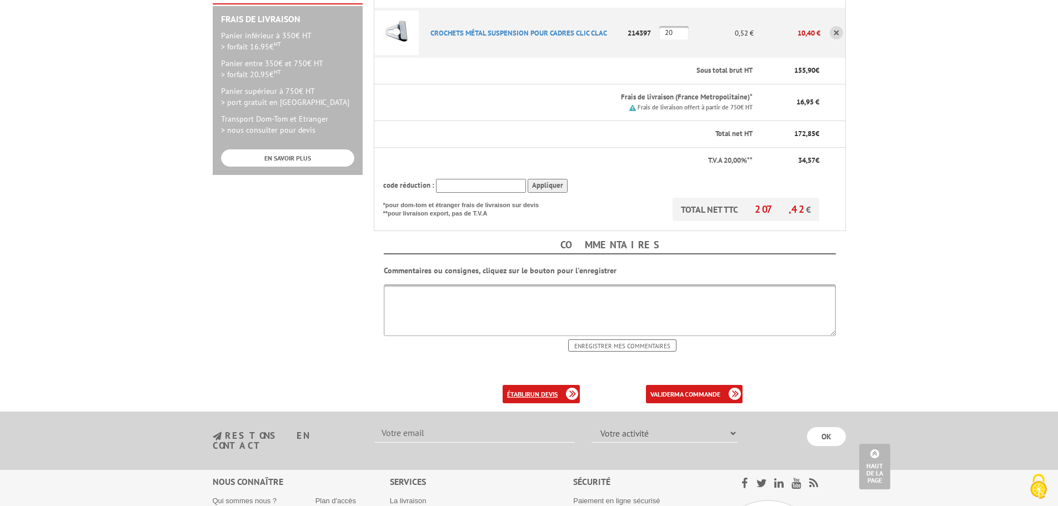
click at [550, 390] on b "un devis" at bounding box center [543, 394] width 27 height 8
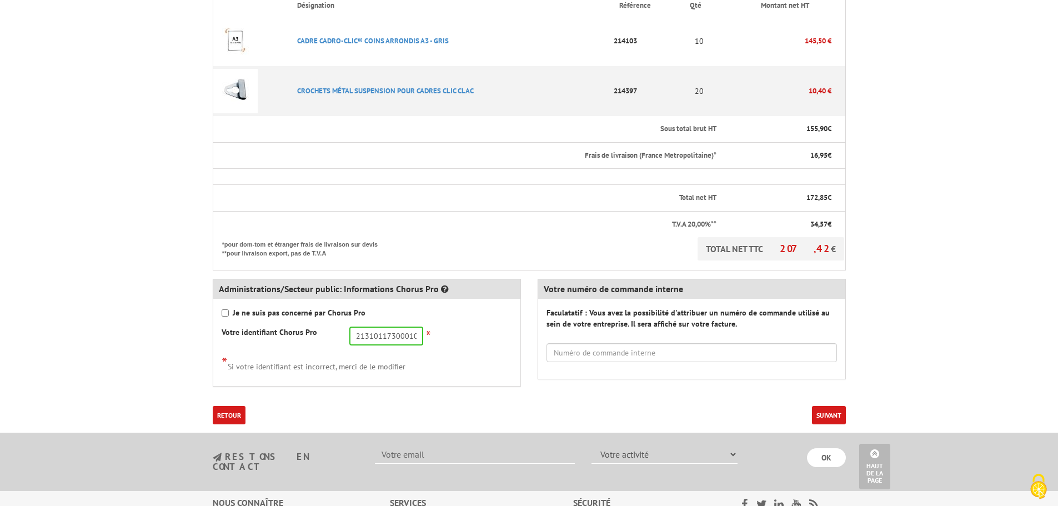
scroll to position [389, 0]
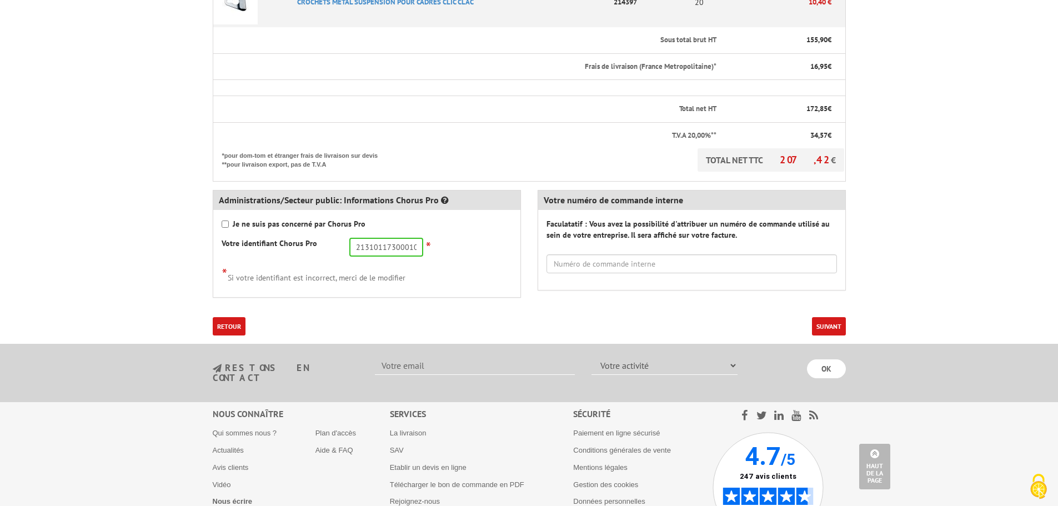
click at [832, 324] on button "Suivant" at bounding box center [829, 326] width 34 height 18
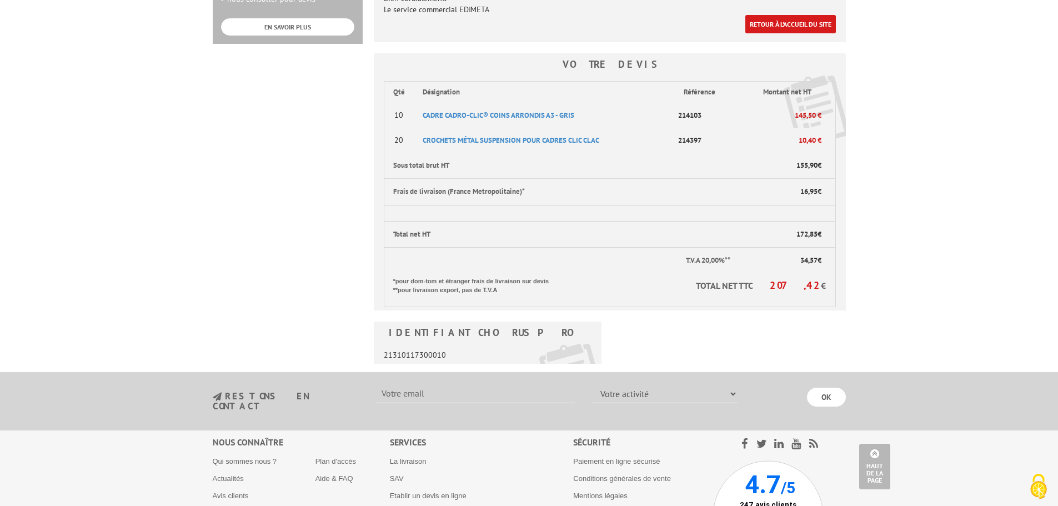
scroll to position [167, 0]
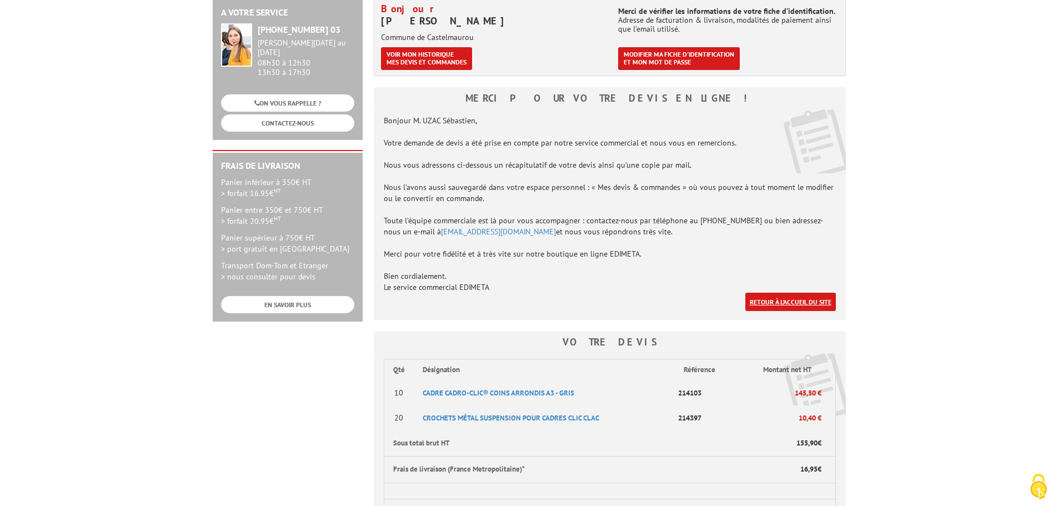
click at [802, 301] on link "Retour à l'accueil du site" at bounding box center [790, 302] width 91 height 18
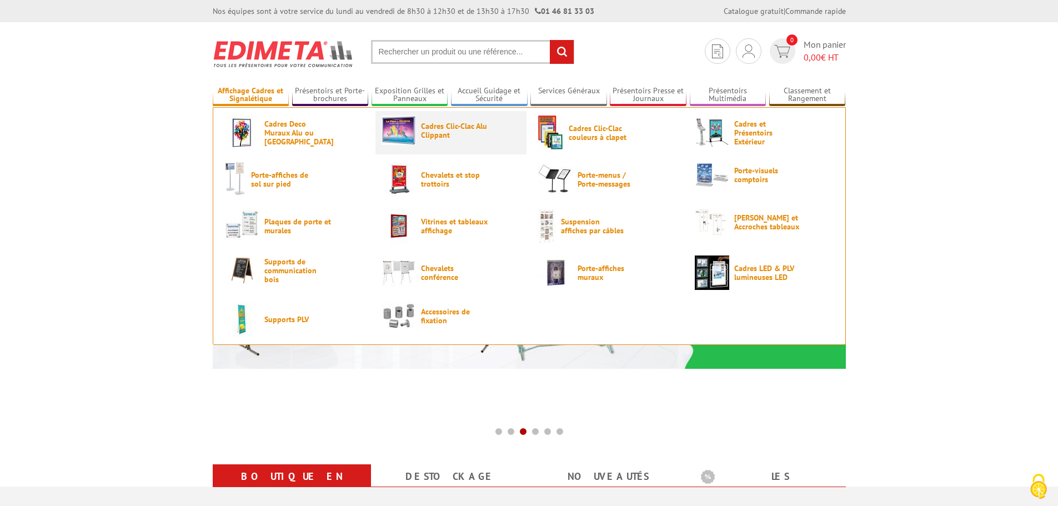
click at [436, 128] on span "Cadres Clic-Clac Alu Clippant" at bounding box center [454, 131] width 67 height 18
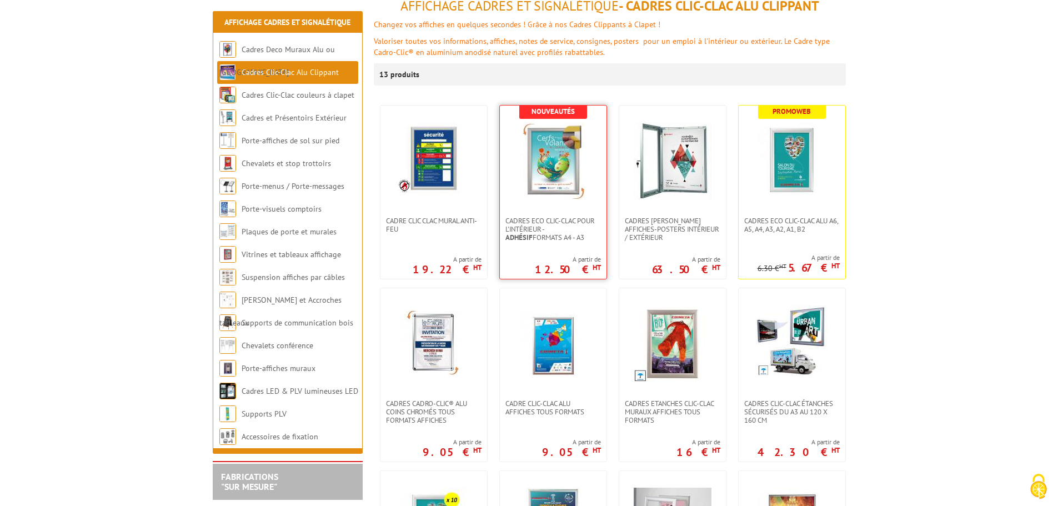
scroll to position [167, 0]
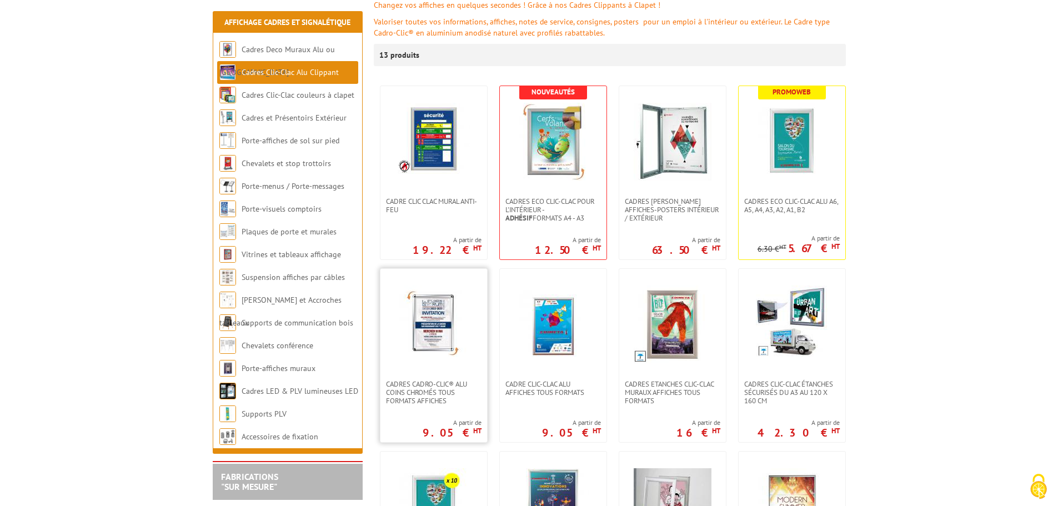
click at [436, 308] on img at bounding box center [434, 324] width 78 height 78
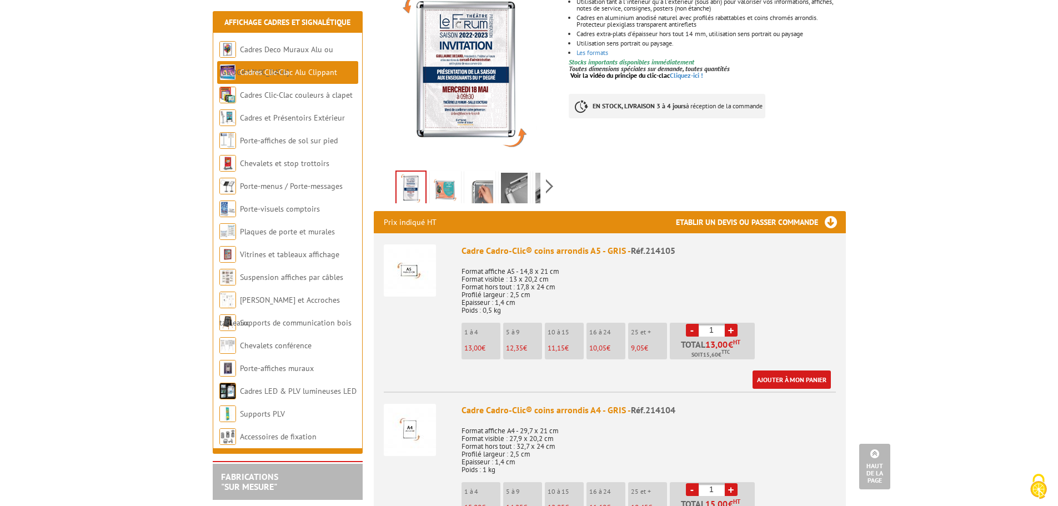
scroll to position [56, 0]
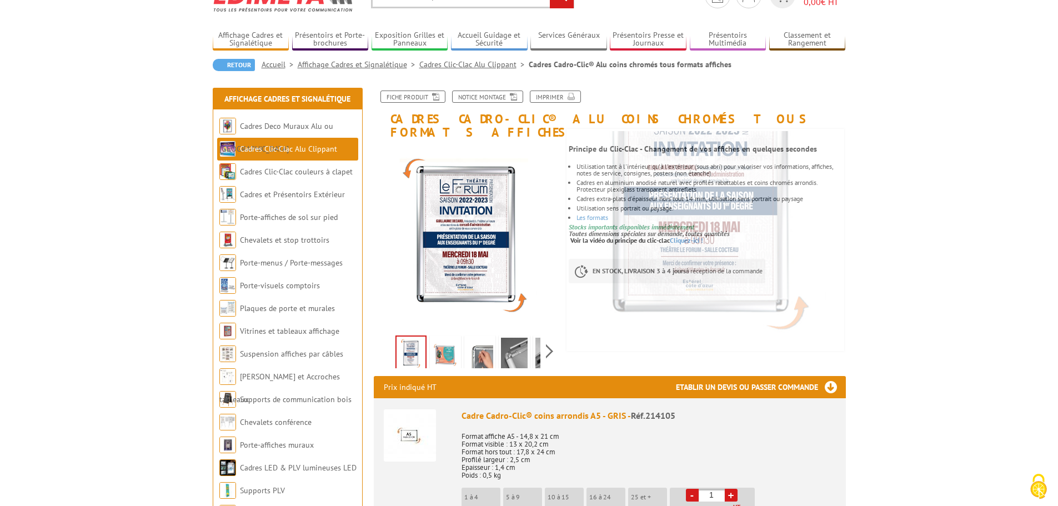
click at [448, 339] on img at bounding box center [445, 355] width 27 height 34
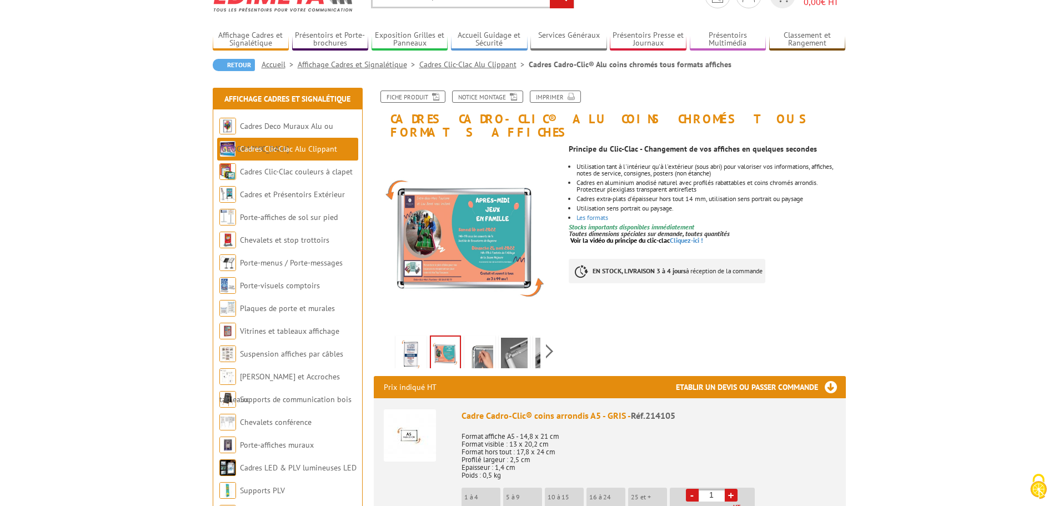
click at [486, 339] on img at bounding box center [479, 355] width 27 height 34
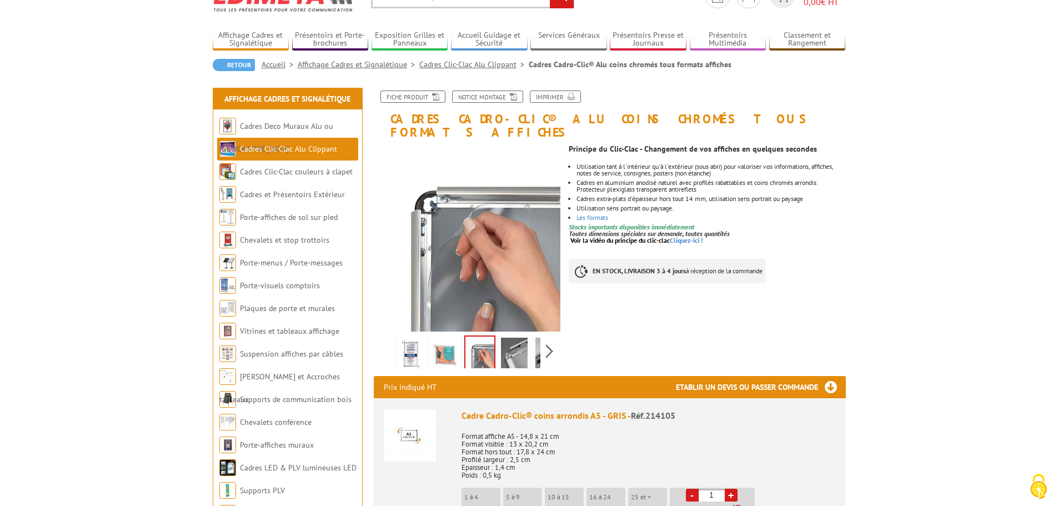
click at [510, 339] on img at bounding box center [514, 355] width 27 height 34
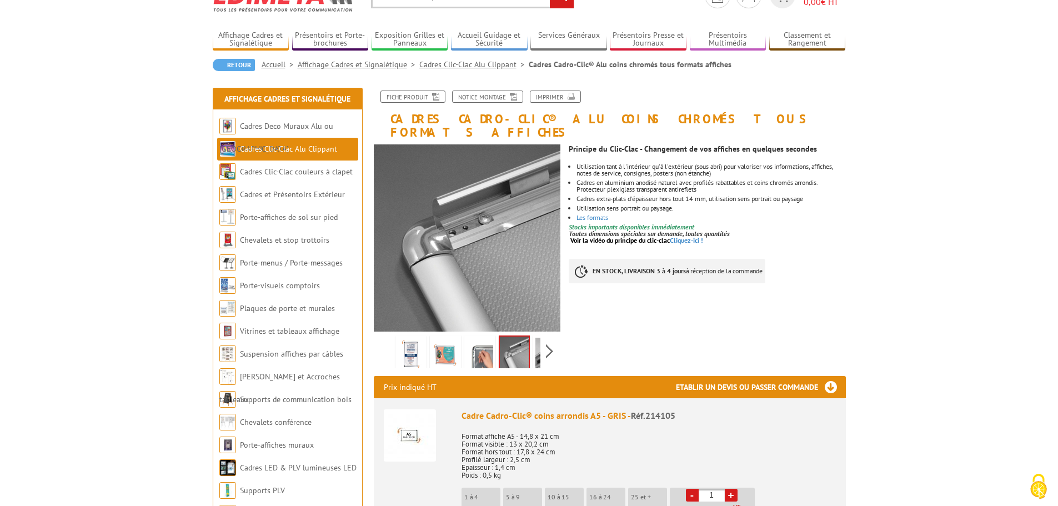
click at [468, 338] on img at bounding box center [479, 355] width 27 height 34
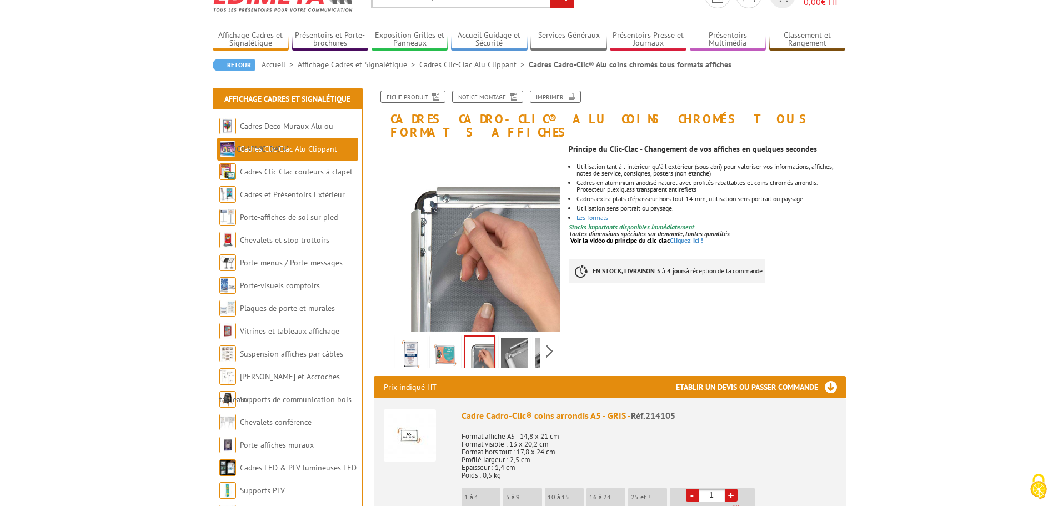
click at [417, 339] on img at bounding box center [411, 355] width 27 height 34
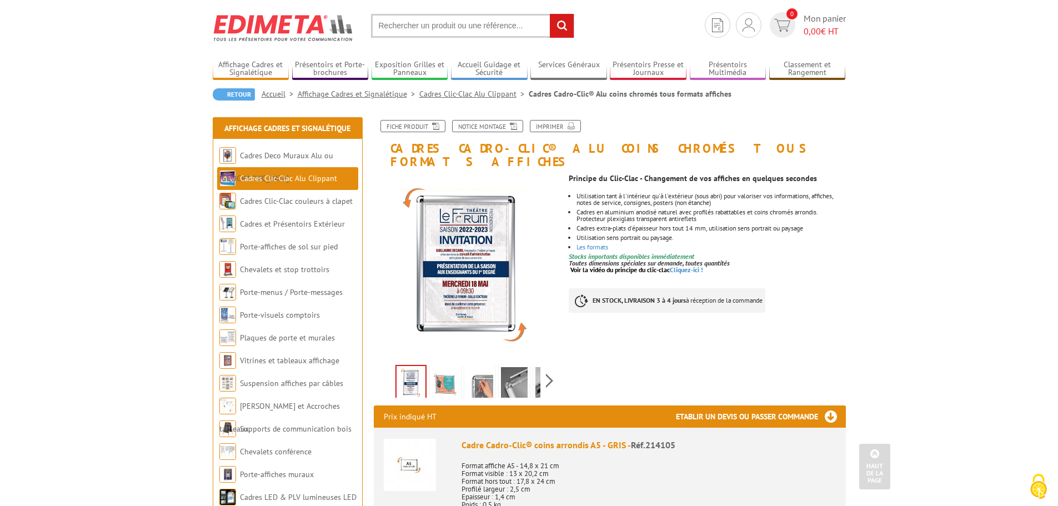
scroll to position [0, 0]
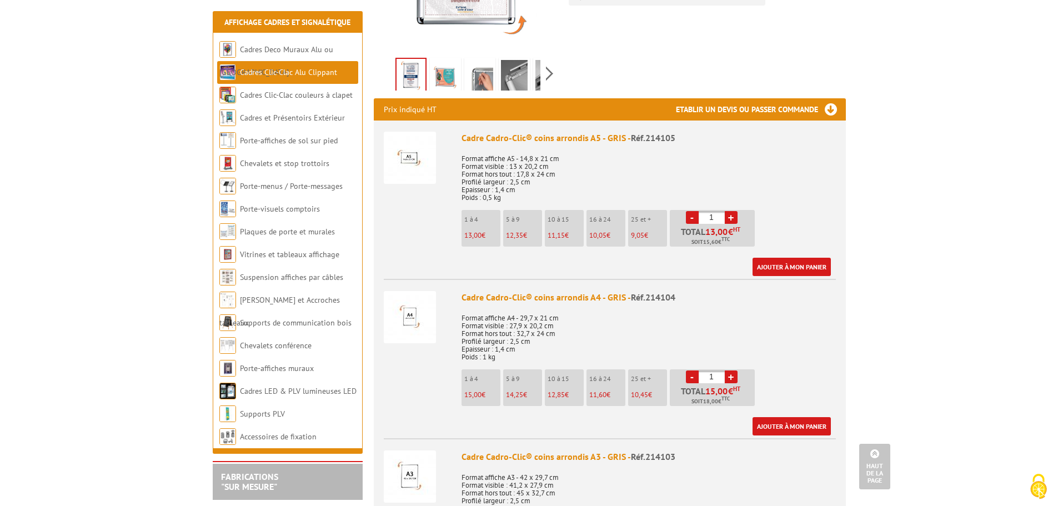
scroll to position [555, 0]
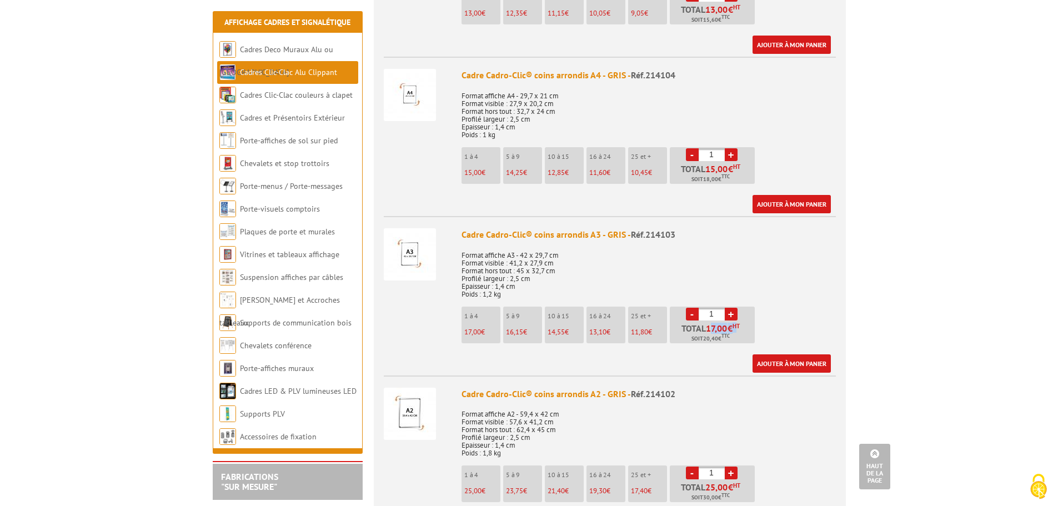
drag, startPoint x: 709, startPoint y: 314, endPoint x: 736, endPoint y: 313, distance: 26.7
click at [736, 324] on p "Total 17,00 € HT Soit 20,40 € TTC" at bounding box center [713, 333] width 82 height 19
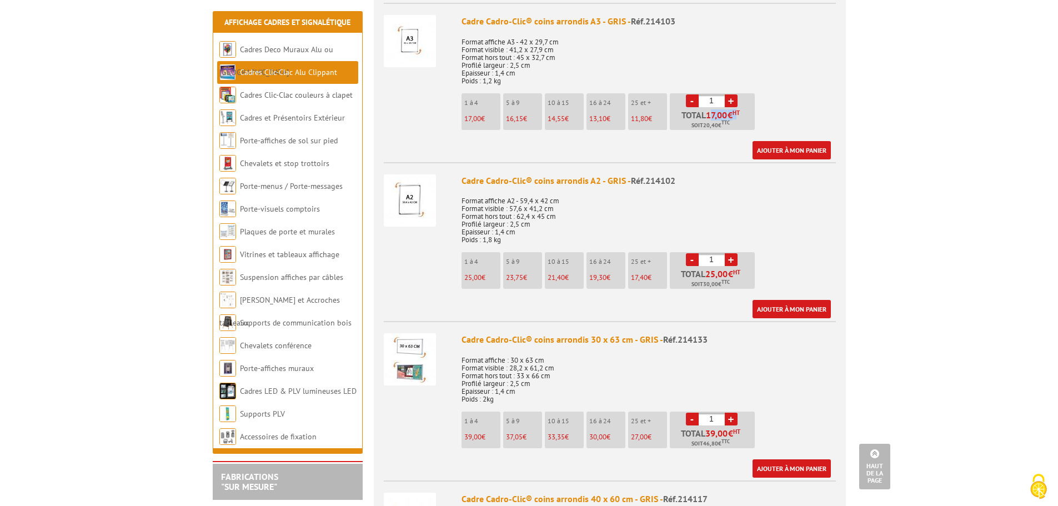
scroll to position [666, 0]
